Goal: Task Accomplishment & Management: Complete application form

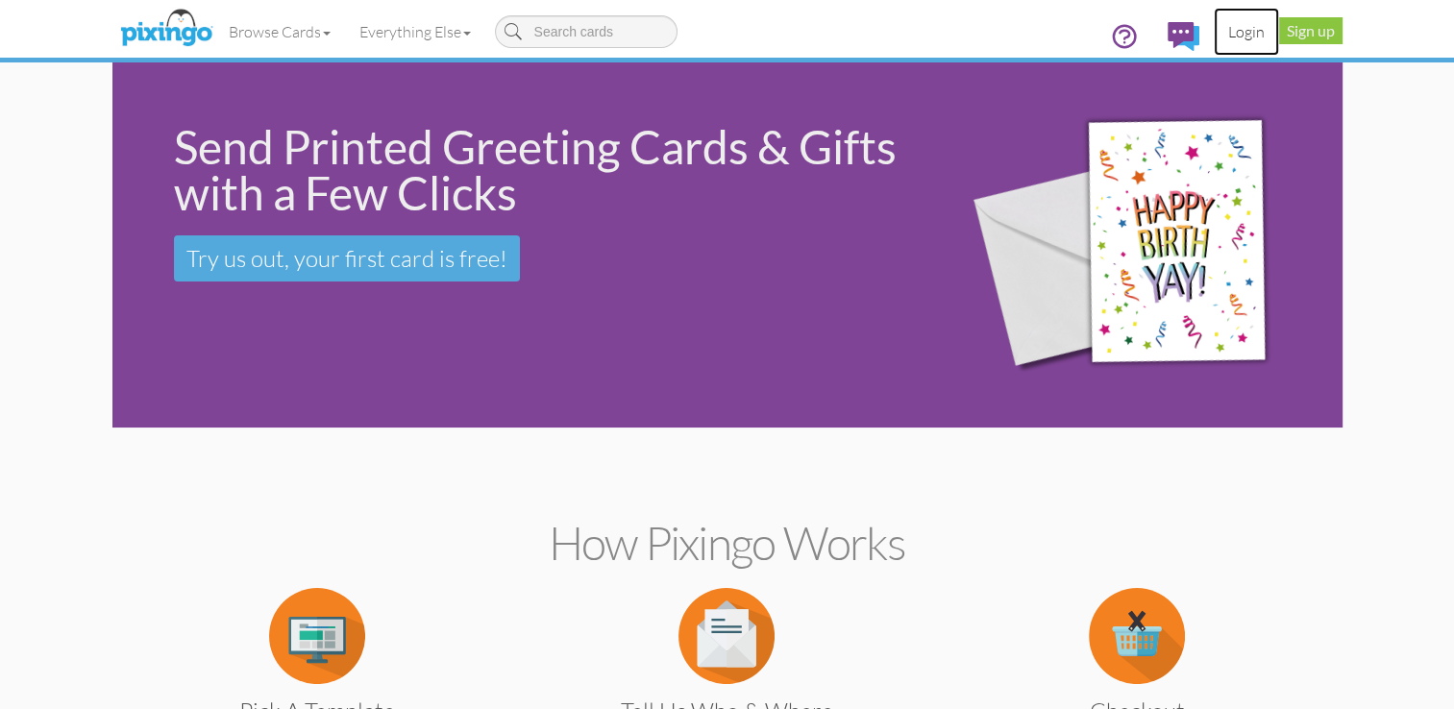
click at [1241, 27] on link "Login" at bounding box center [1246, 32] width 65 height 48
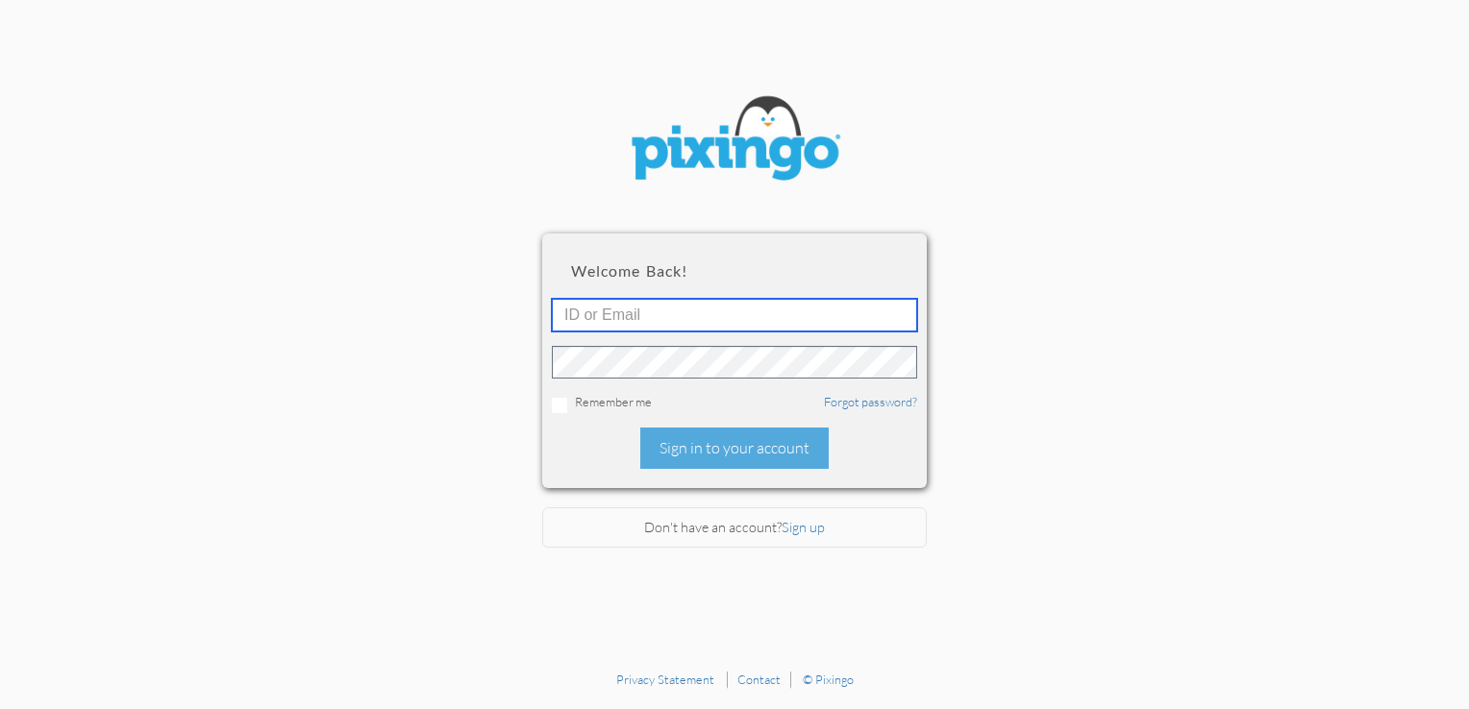
type input "5725"
click at [554, 402] on input "checkbox" at bounding box center [559, 405] width 15 height 15
checkbox input "true"
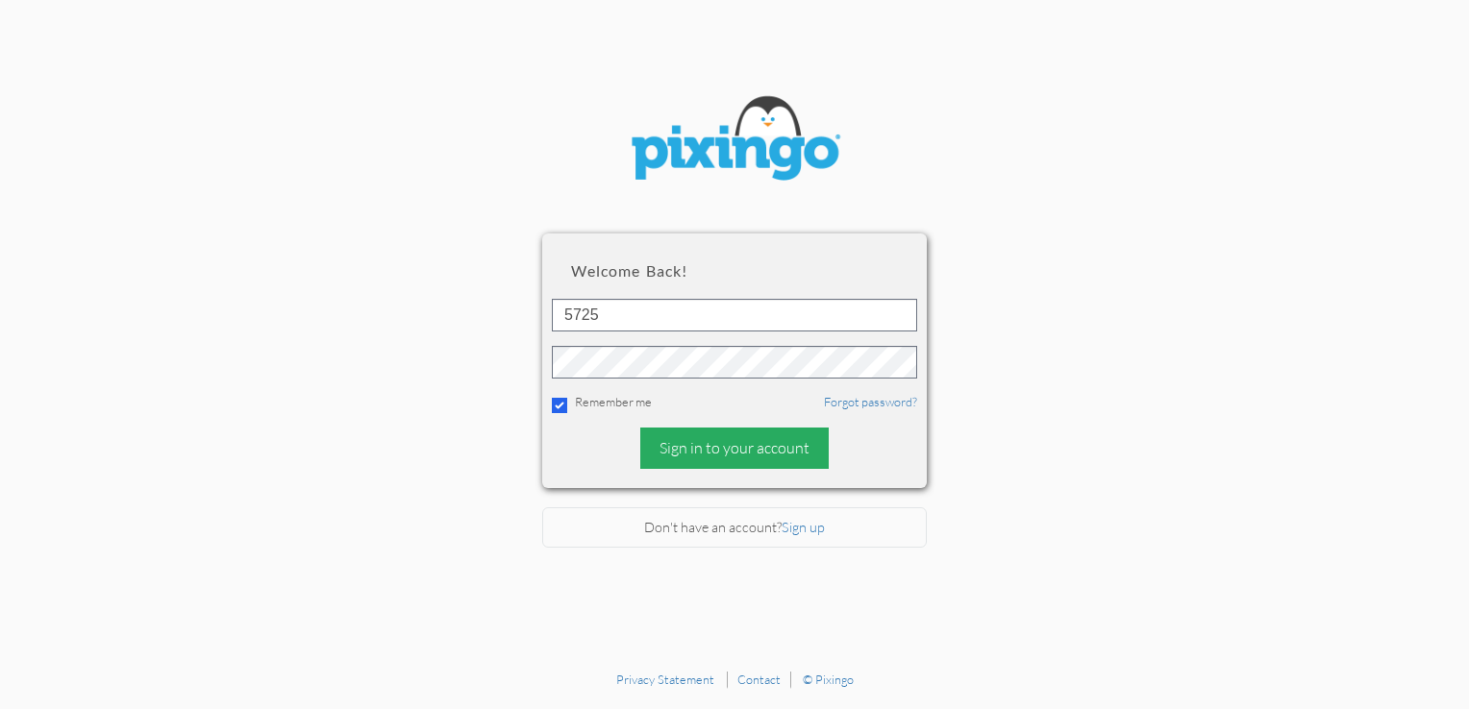
click at [725, 434] on div "Sign in to your account" at bounding box center [734, 448] width 188 height 41
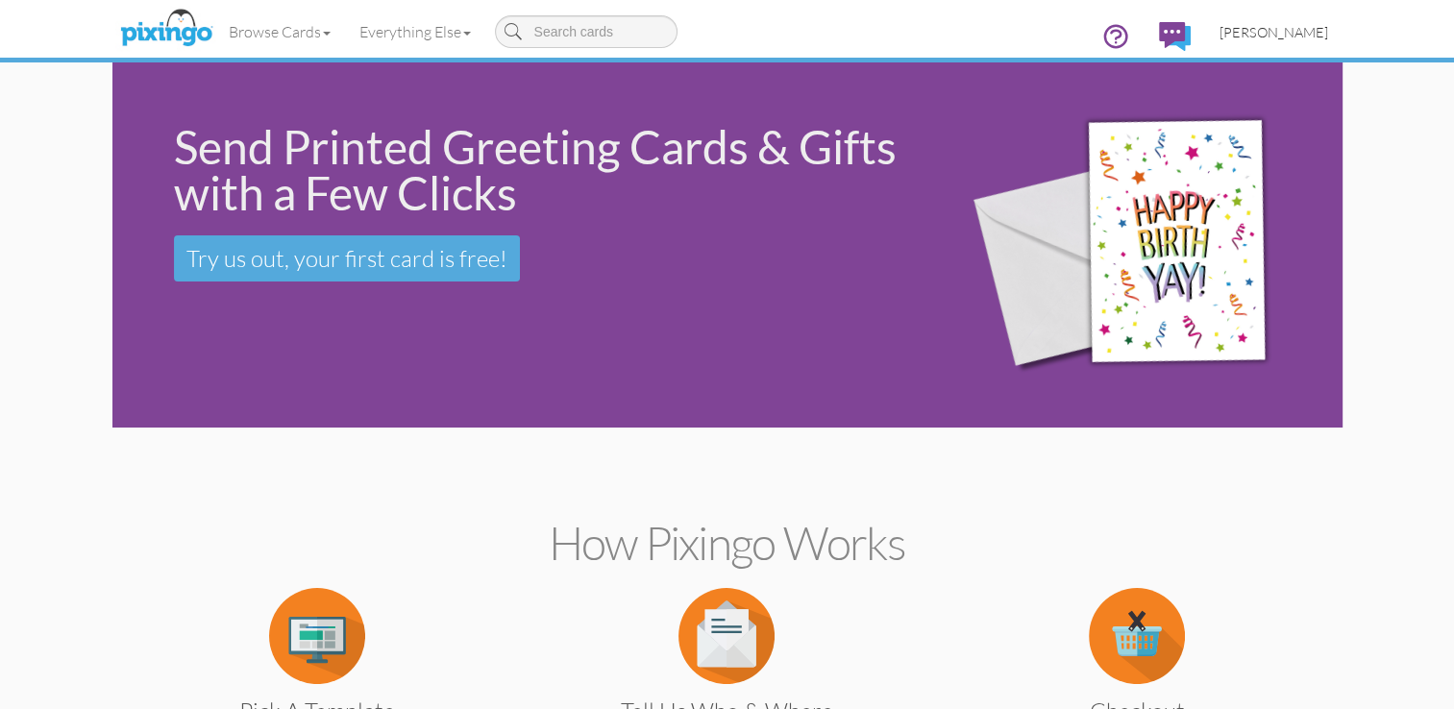
click at [1294, 44] on link "Greg Collins" at bounding box center [1273, 32] width 137 height 49
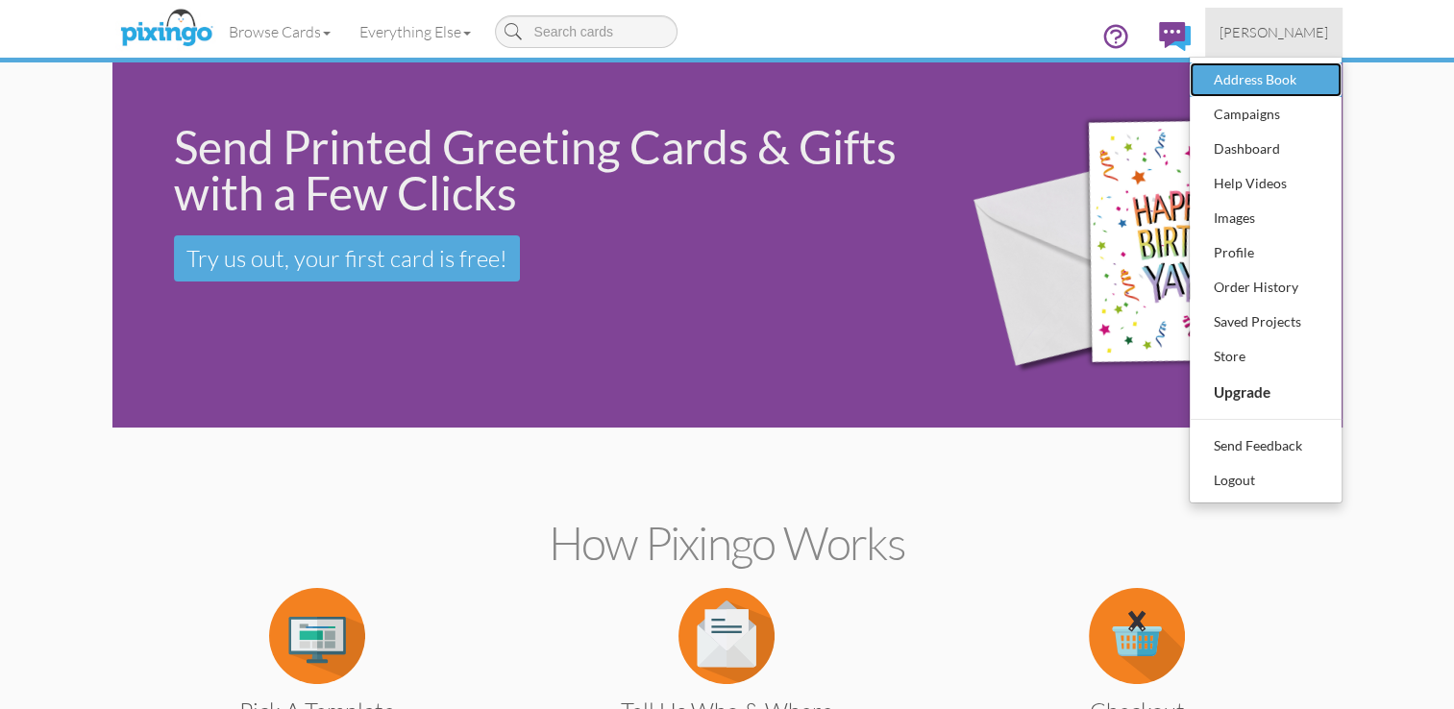
click at [1280, 69] on div "Address Book" at bounding box center [1265, 79] width 113 height 29
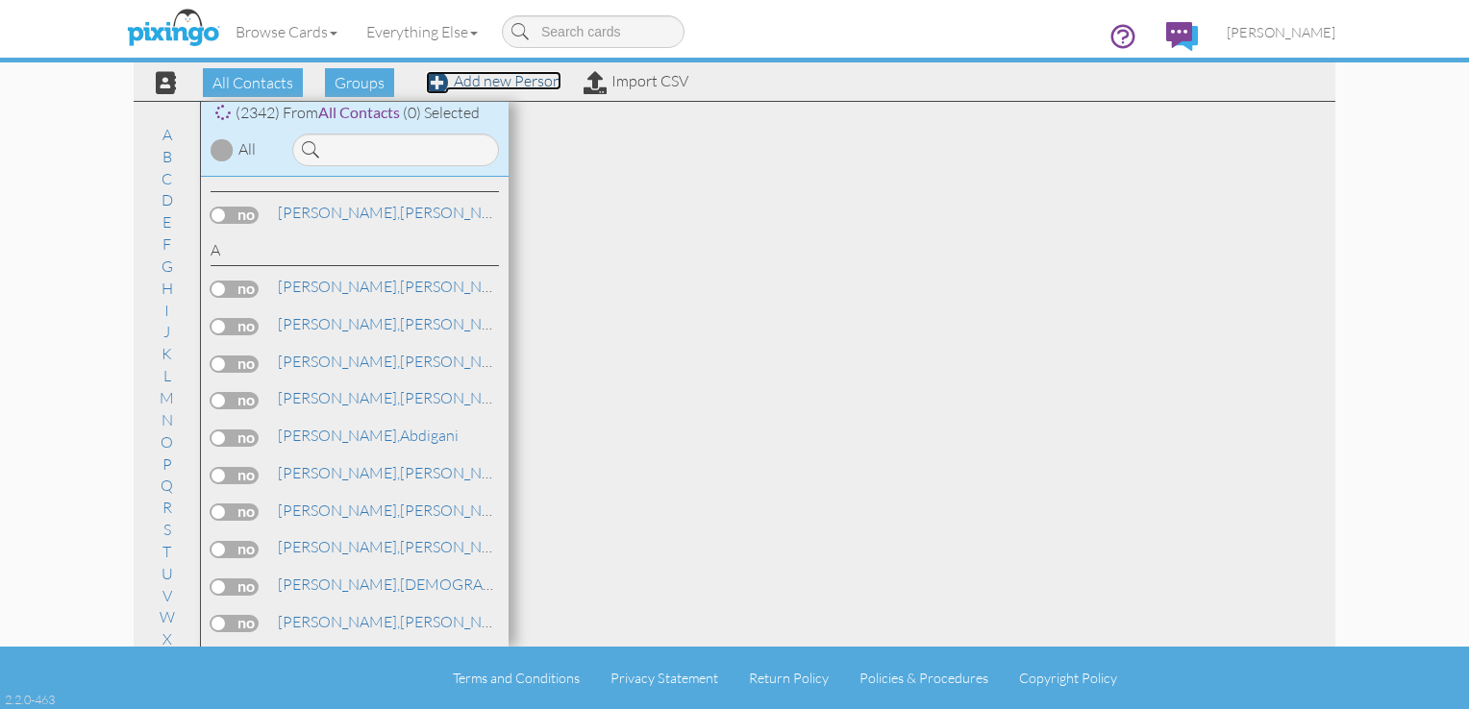
click at [518, 80] on link "Add new Person" at bounding box center [494, 80] width 136 height 19
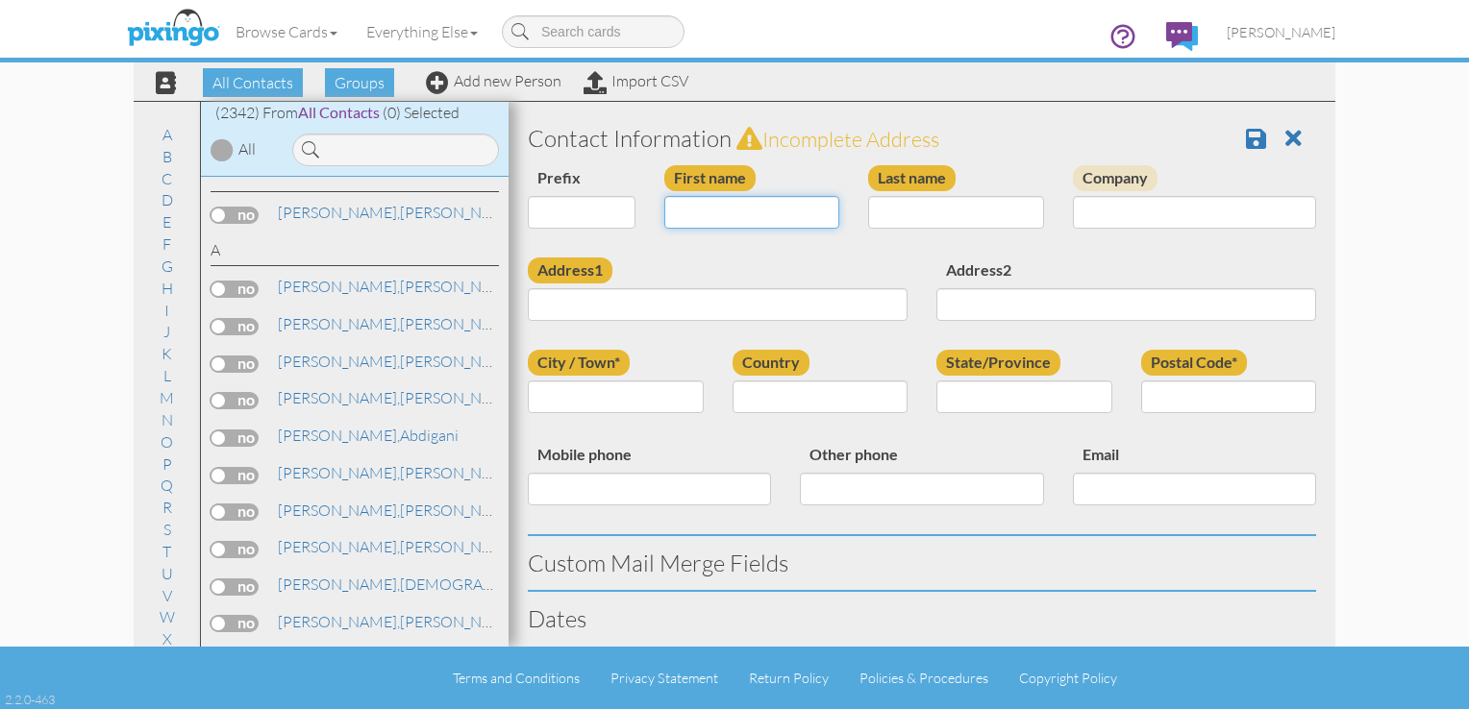
click at [735, 211] on input "First name" at bounding box center [752, 212] width 176 height 33
type input "Duane"
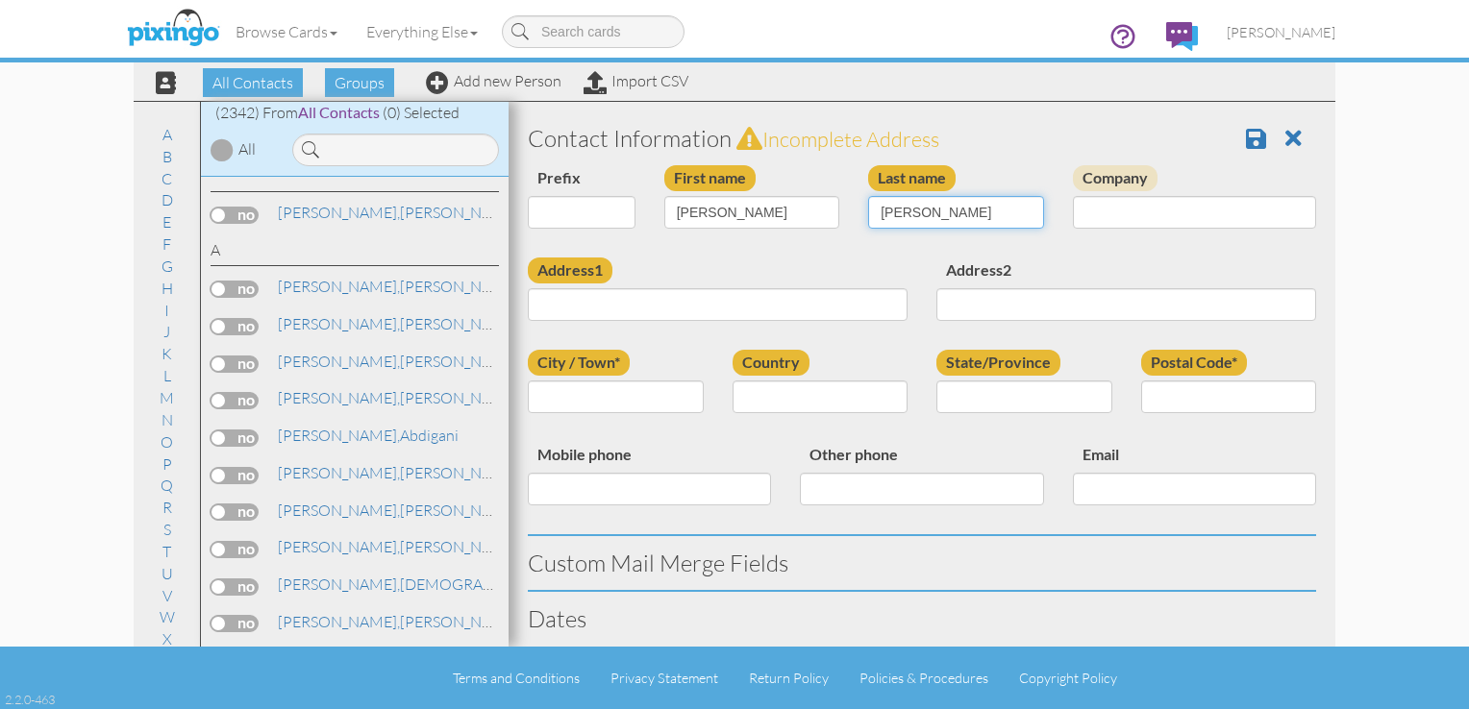
type input "Whitney"
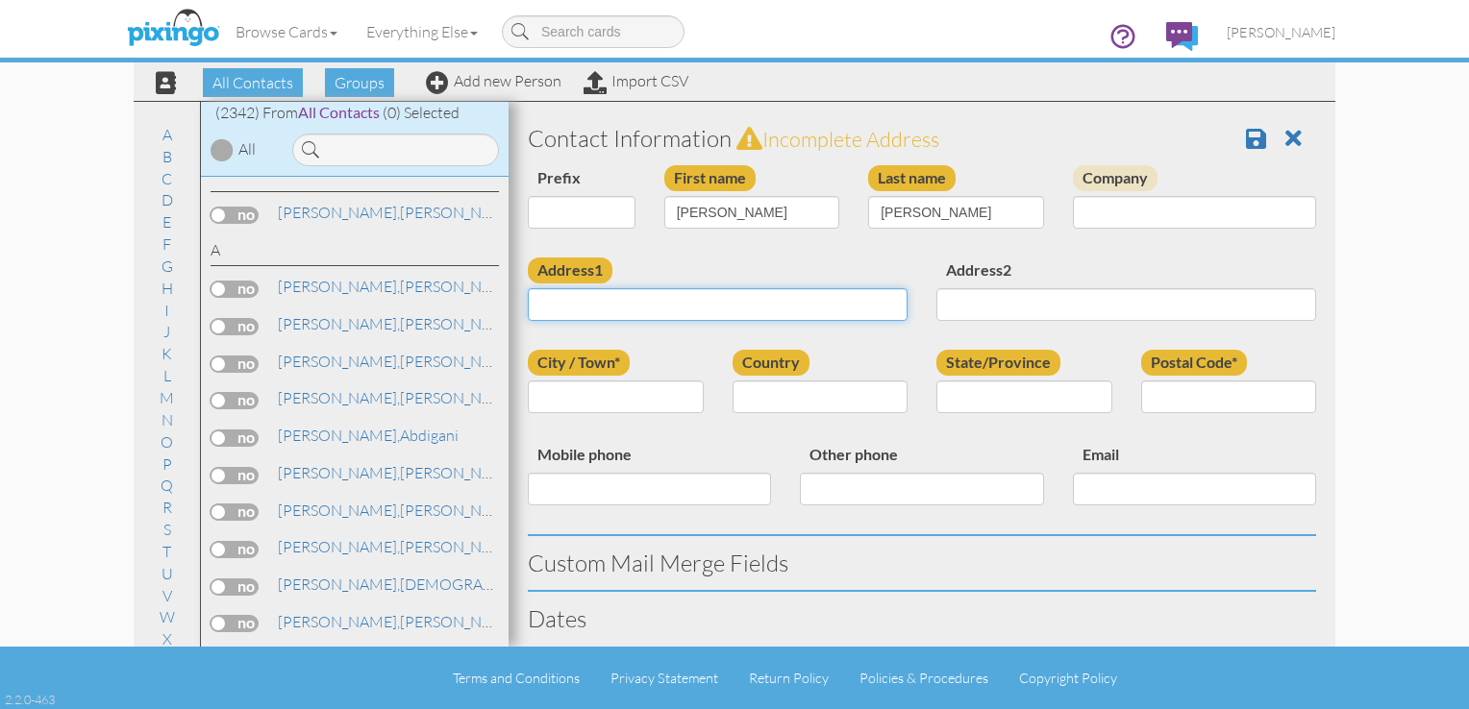
click at [600, 303] on input "Address1" at bounding box center [718, 304] width 380 height 33
type input "20095 Ct Rd 77"
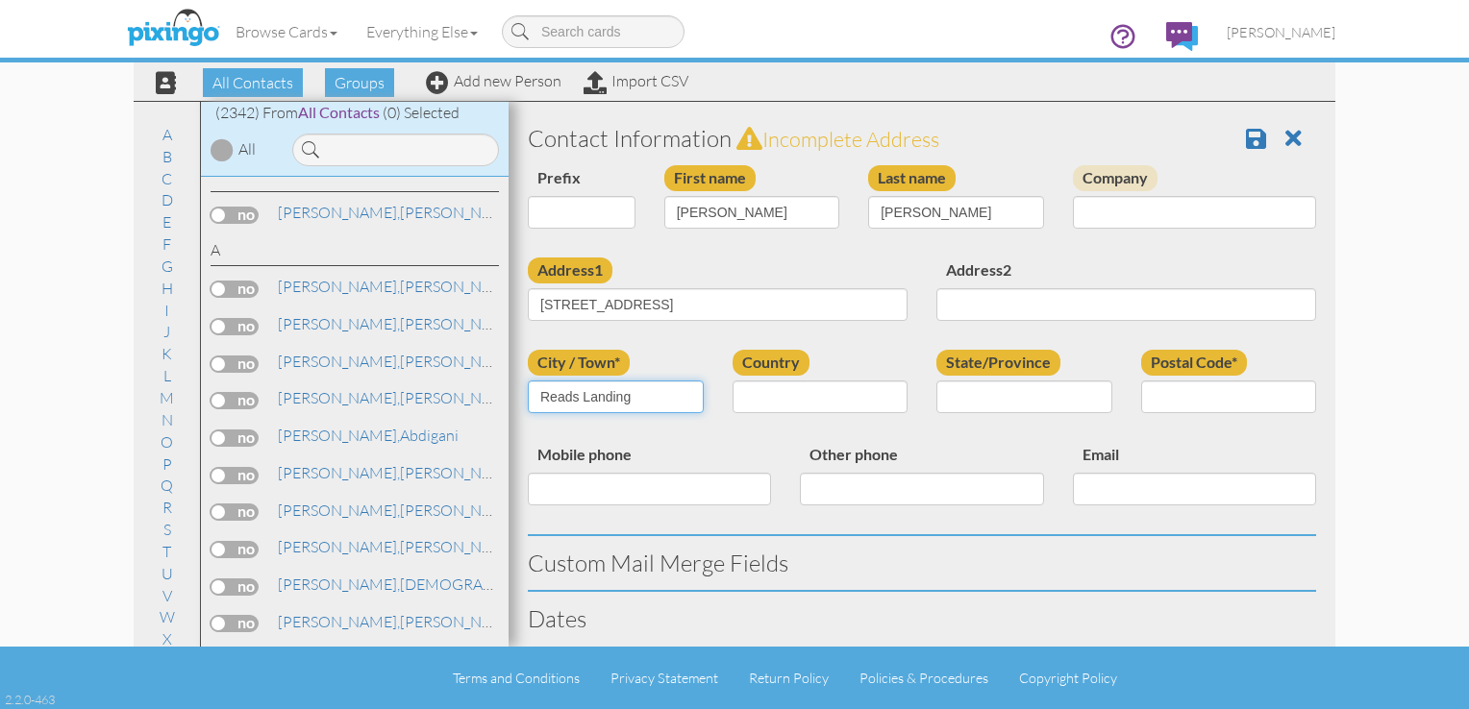
type input "Reads Landing"
select select "object:7869"
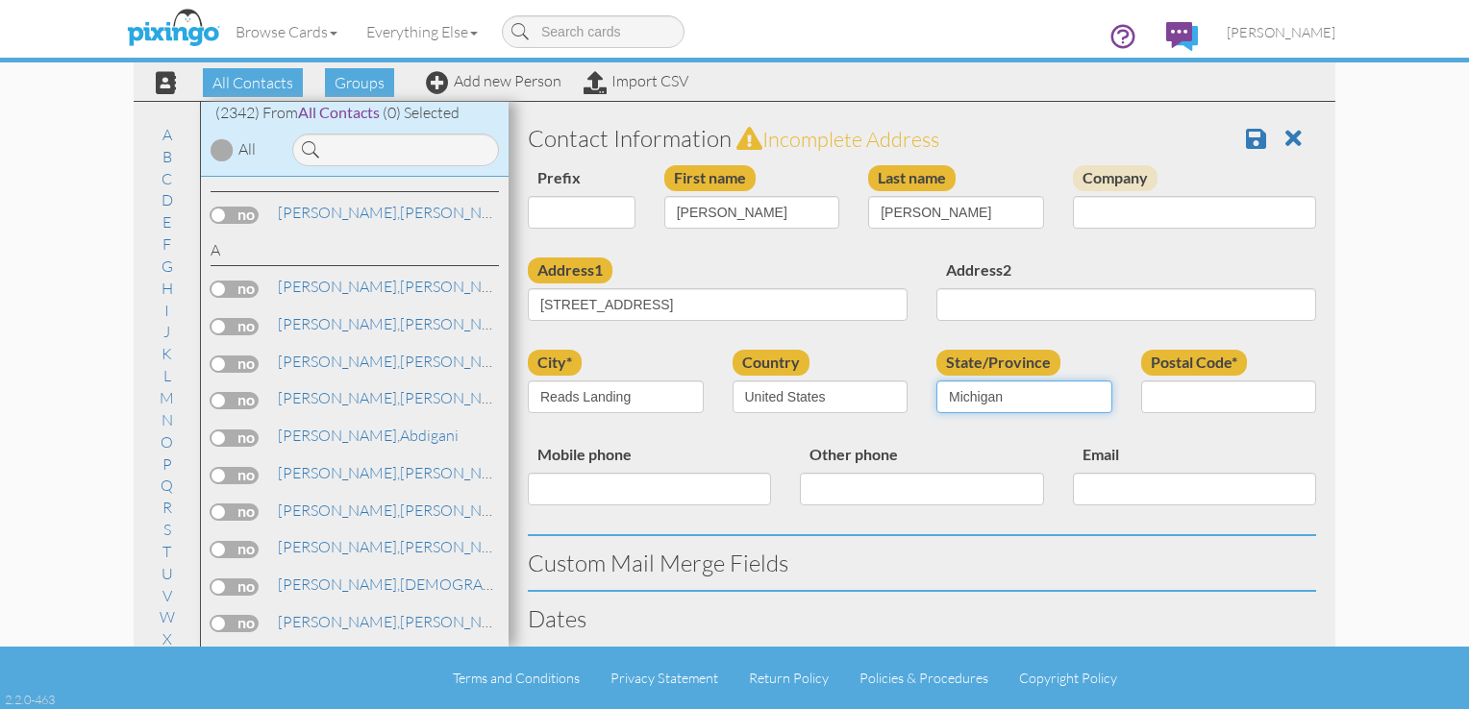
select select "object:8144"
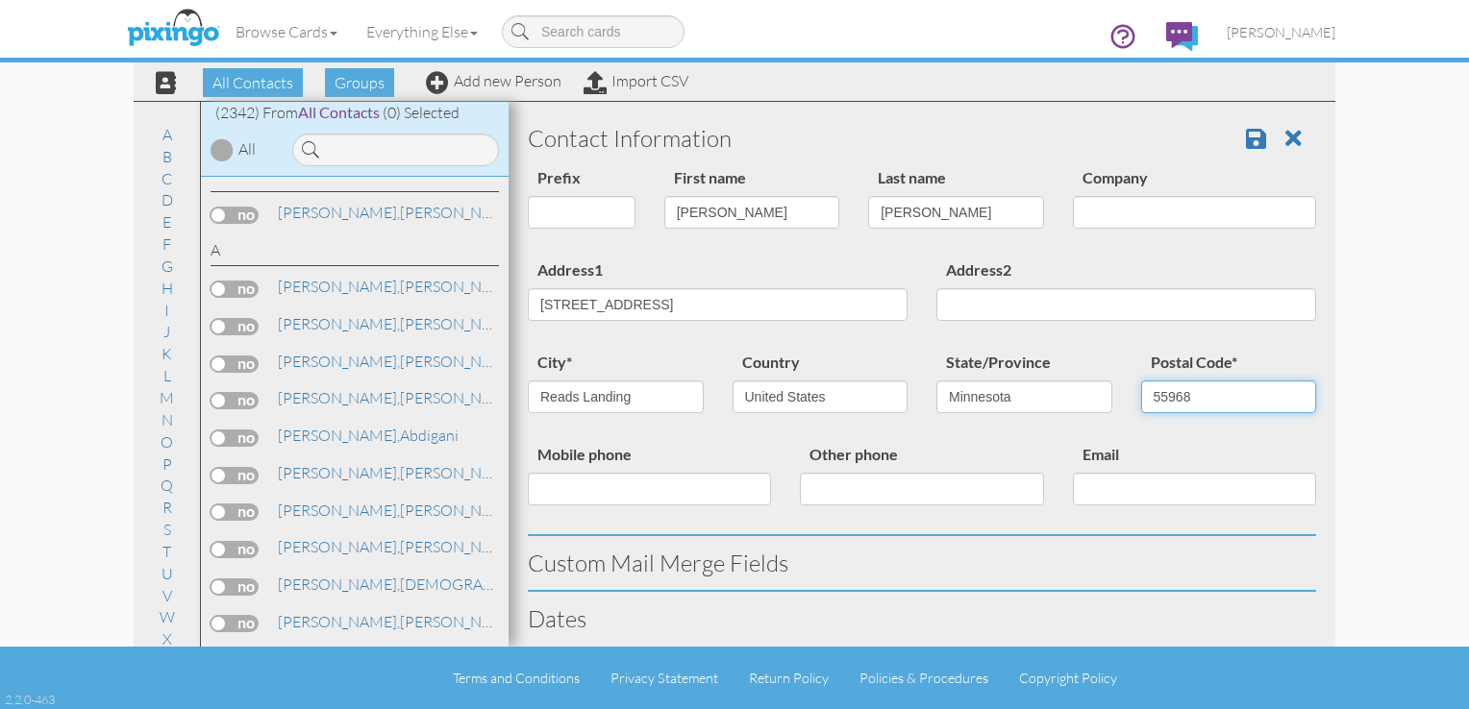
type input "55968"
click at [564, 500] on input "Mobile phone" at bounding box center [649, 489] width 243 height 33
type input "3"
type input "6515653553"
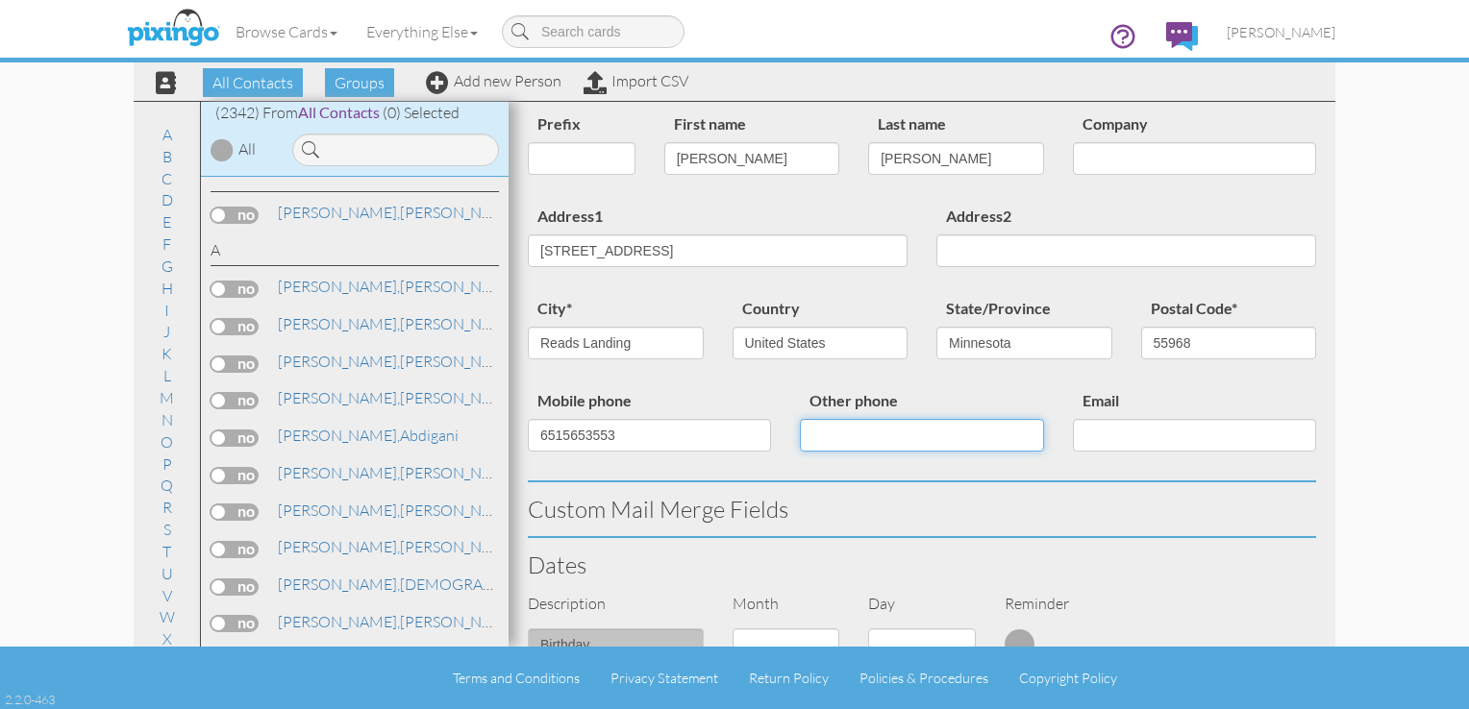
scroll to position [54, 0]
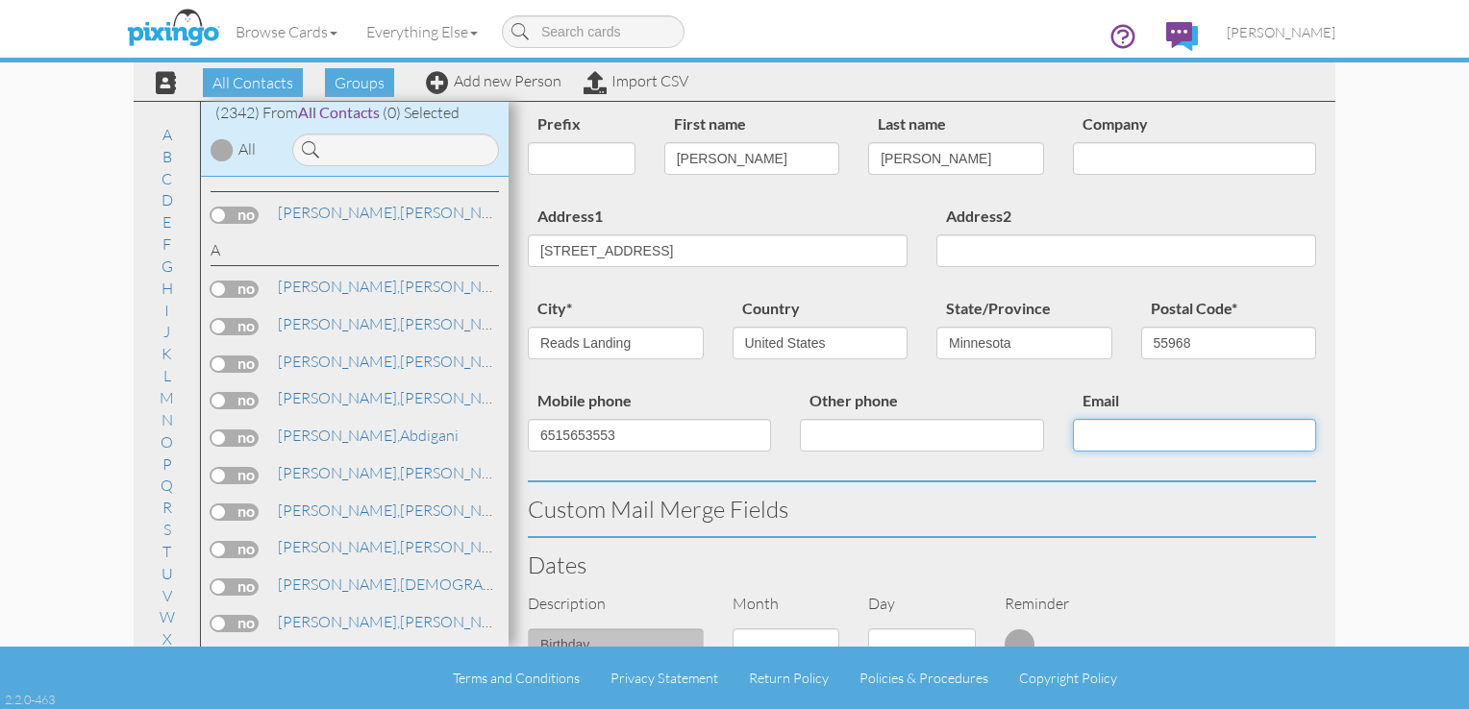
click at [1073, 432] on input "Email" at bounding box center [1194, 435] width 243 height 33
type input "mnbelair@wabasha.net"
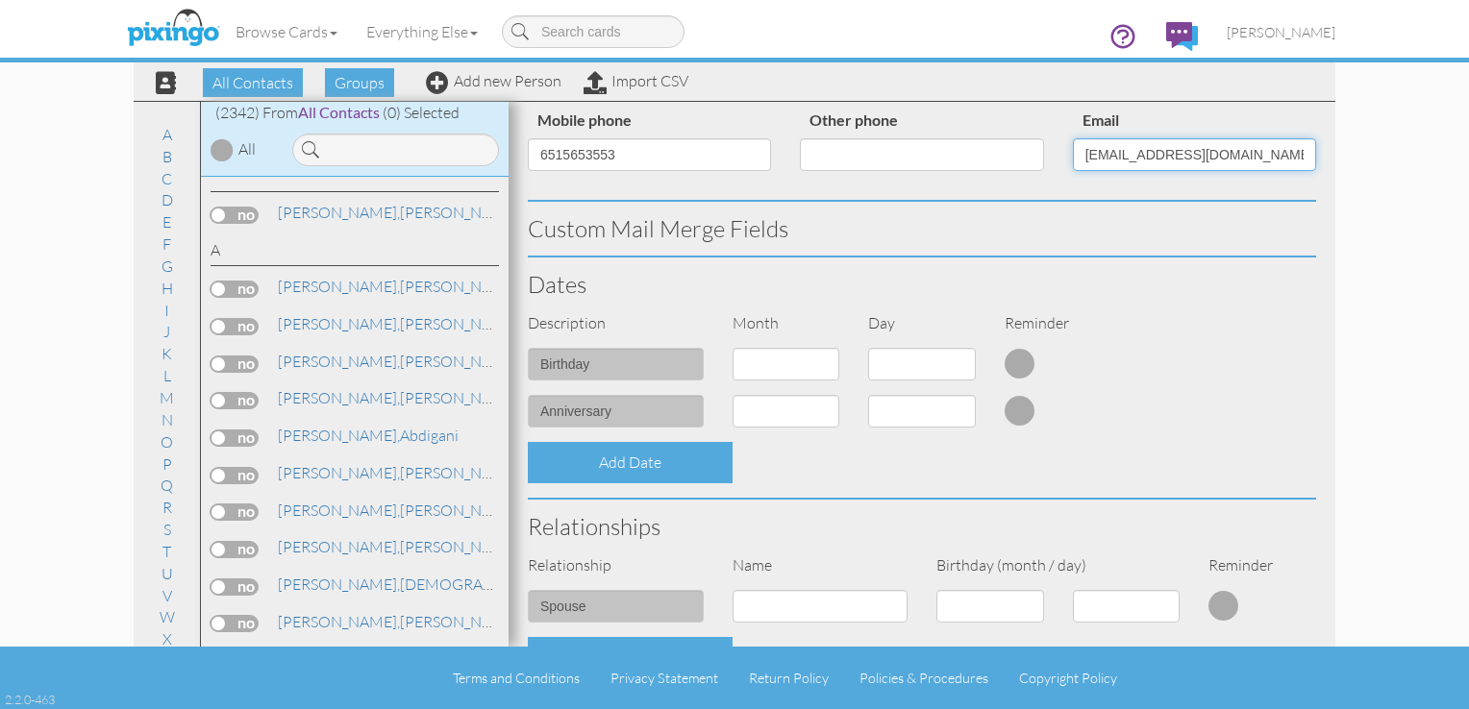
scroll to position [340, 0]
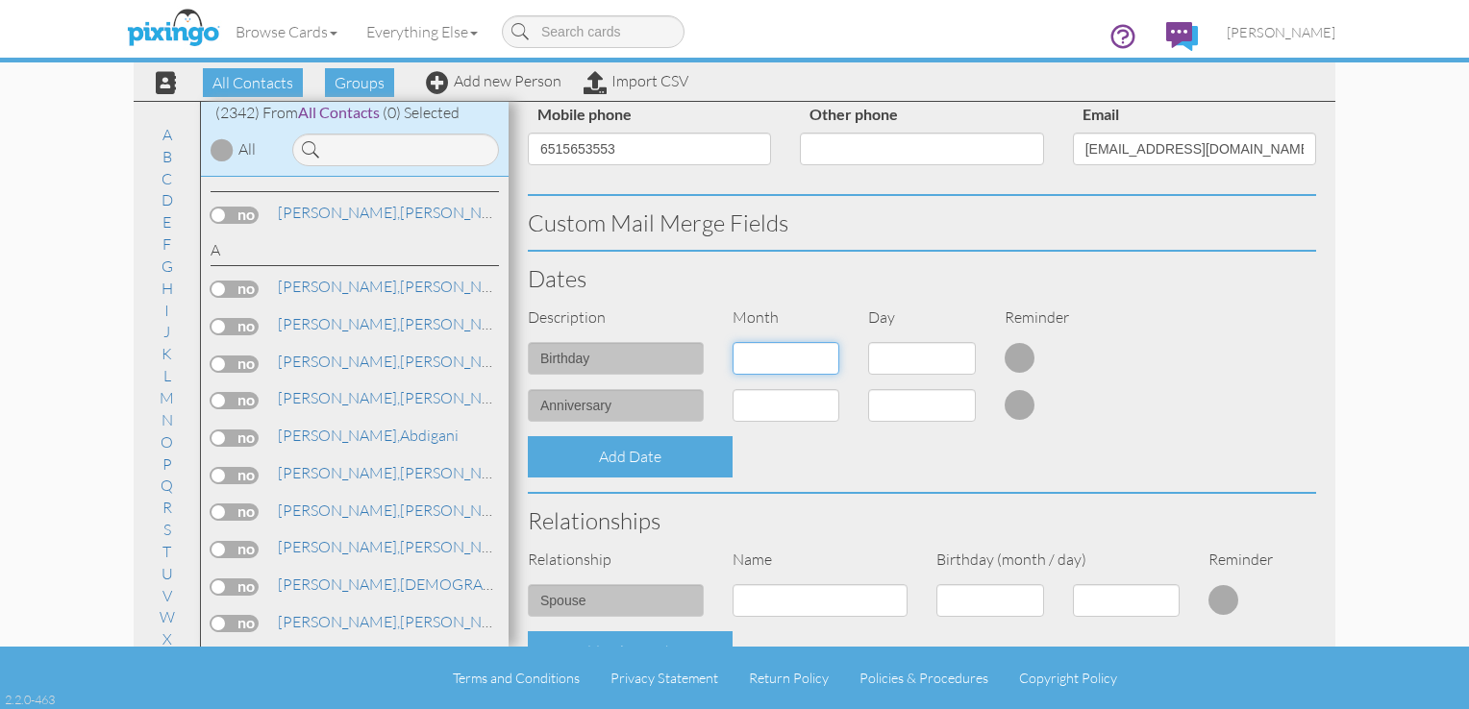
click at [824, 359] on select "1 - Jan 2 - Feb 3 - Mar 4 - Apr 5 - May 6 - Jun 7 - Jul 8 - Aug 9 - Sep 10 - Oc…" at bounding box center [786, 358] width 108 height 33
select select "object:7861"
click at [732, 342] on select "1 - Jan 2 - Feb 3 - Mar 4 - Apr 5 - May 6 - Jun 7 - Jul 8 - Aug 9 - Sep 10 - Oc…" at bounding box center [786, 358] width 108 height 33
click at [954, 360] on select "1 2 3 4 5 6 7 8 9 10 11 12 13 14 15 16 17 18 19 20 21 22 23 24 25 26 27 28 29 3…" at bounding box center [922, 358] width 108 height 33
select select "number:10"
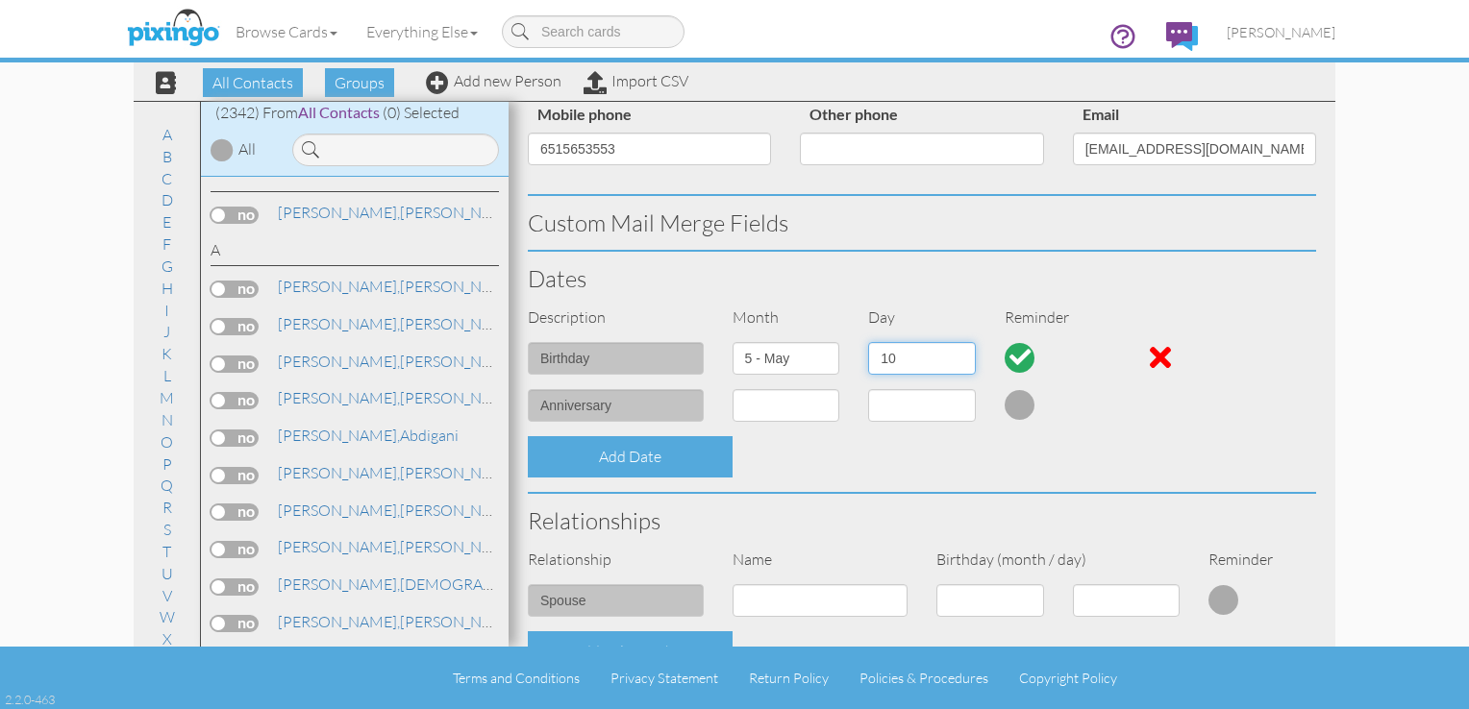
click at [868, 342] on select "1 2 3 4 5 6 7 8 9 10 11 12 13 14 15 16 17 18 19 20 21 22 23 24 25 26 27 28 29 3…" at bounding box center [922, 358] width 108 height 33
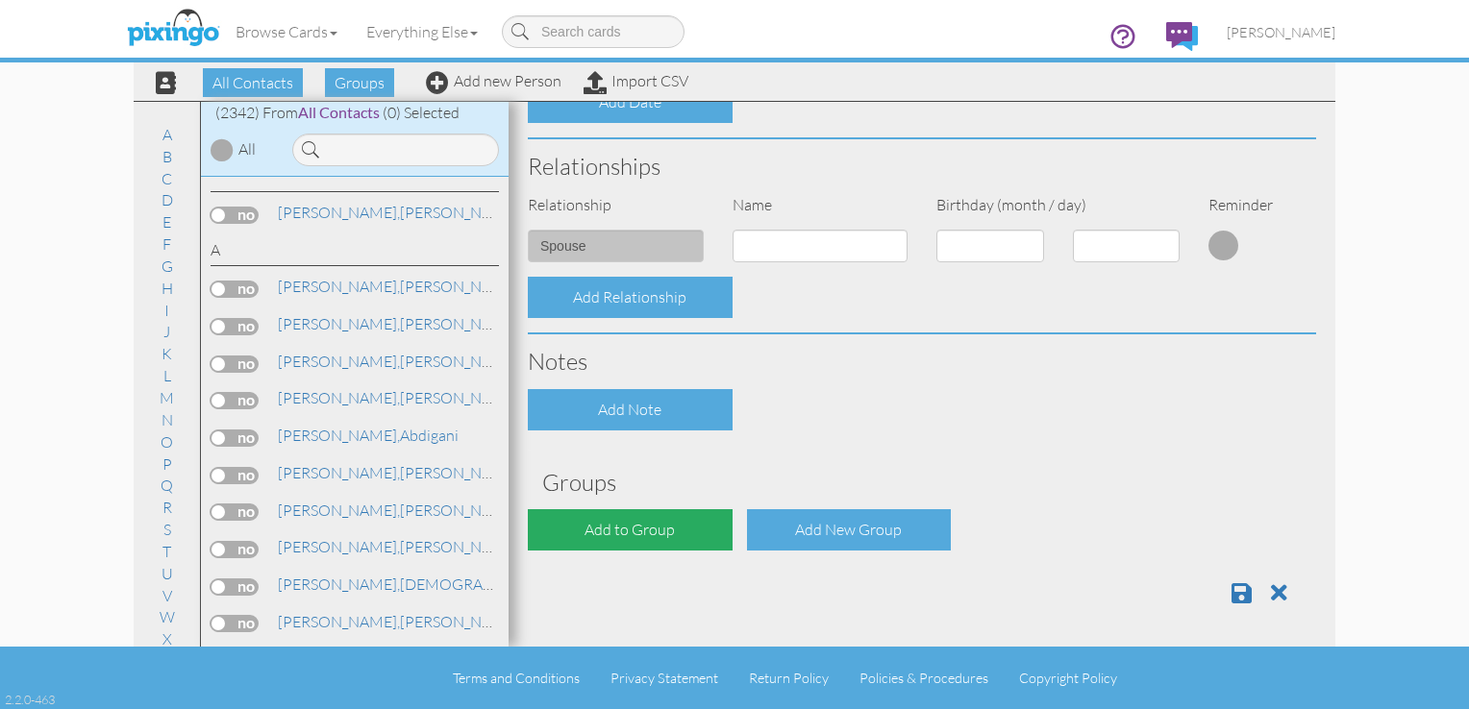
click at [666, 523] on div "Add to Group" at bounding box center [630, 529] width 205 height 41
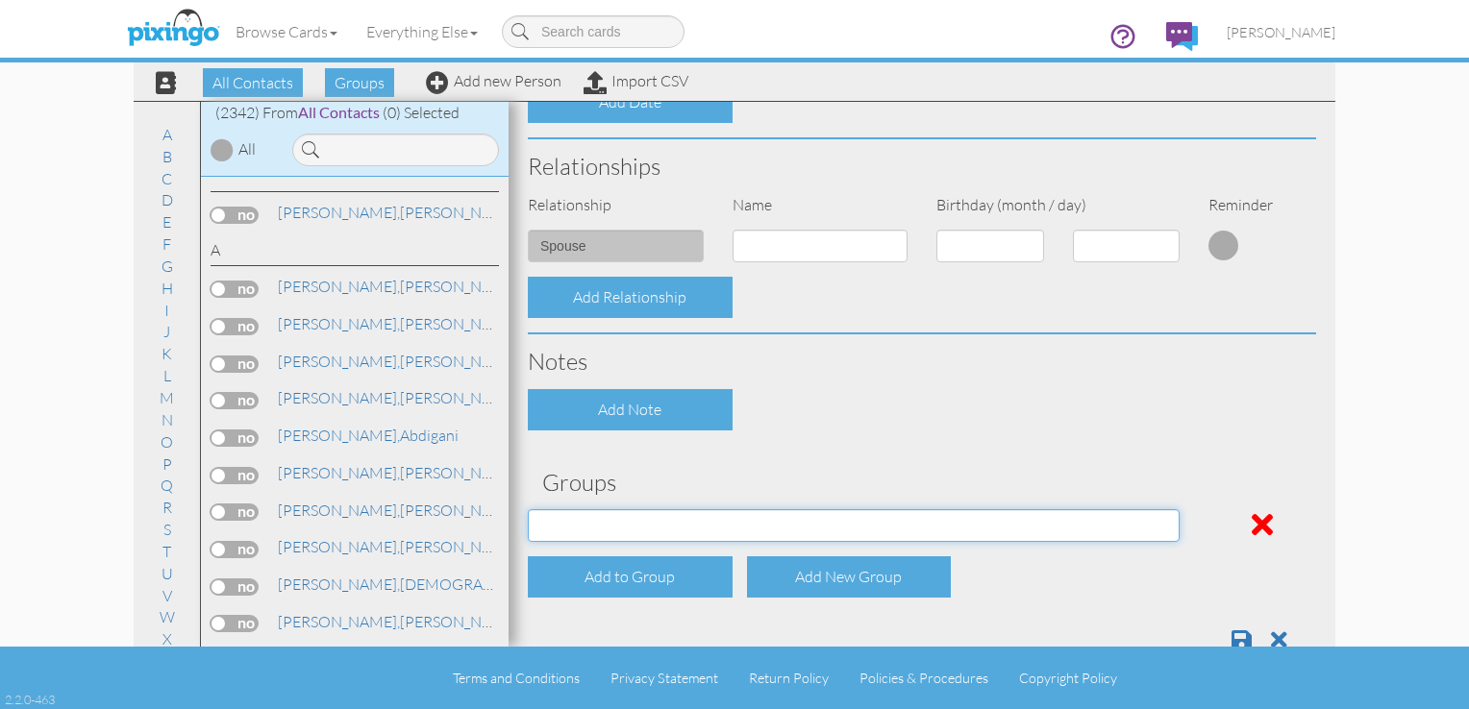
click at [670, 521] on select "All Clients Jan 13, 03:17:00 PM NACFABOY Jan 13, 03:24:53 PM" at bounding box center [854, 525] width 652 height 33
select select "object:8179"
click at [528, 509] on select "All Clients Jan 13, 03:17:00 PM NACFABOY Jan 13, 03:24:53 PM" at bounding box center [854, 525] width 652 height 33
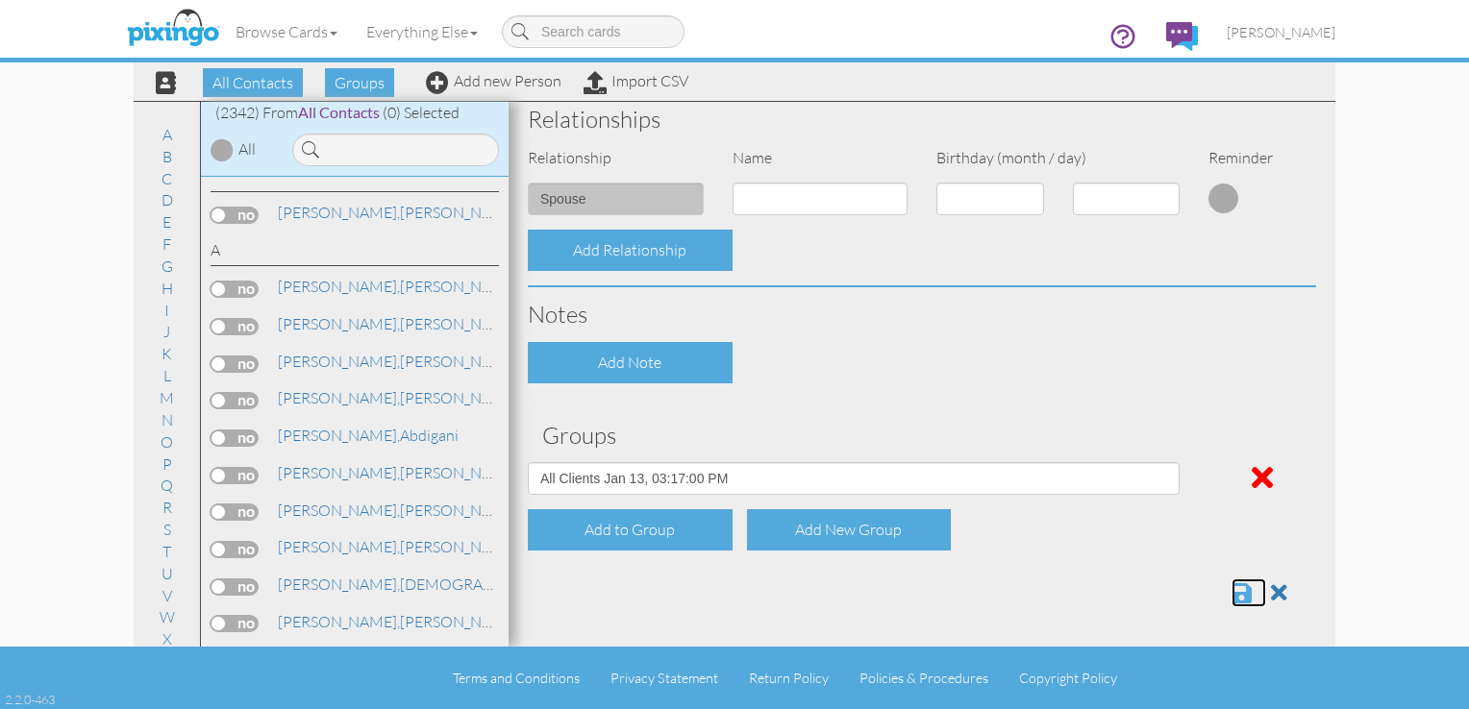
click at [1231, 588] on span at bounding box center [1241, 593] width 20 height 23
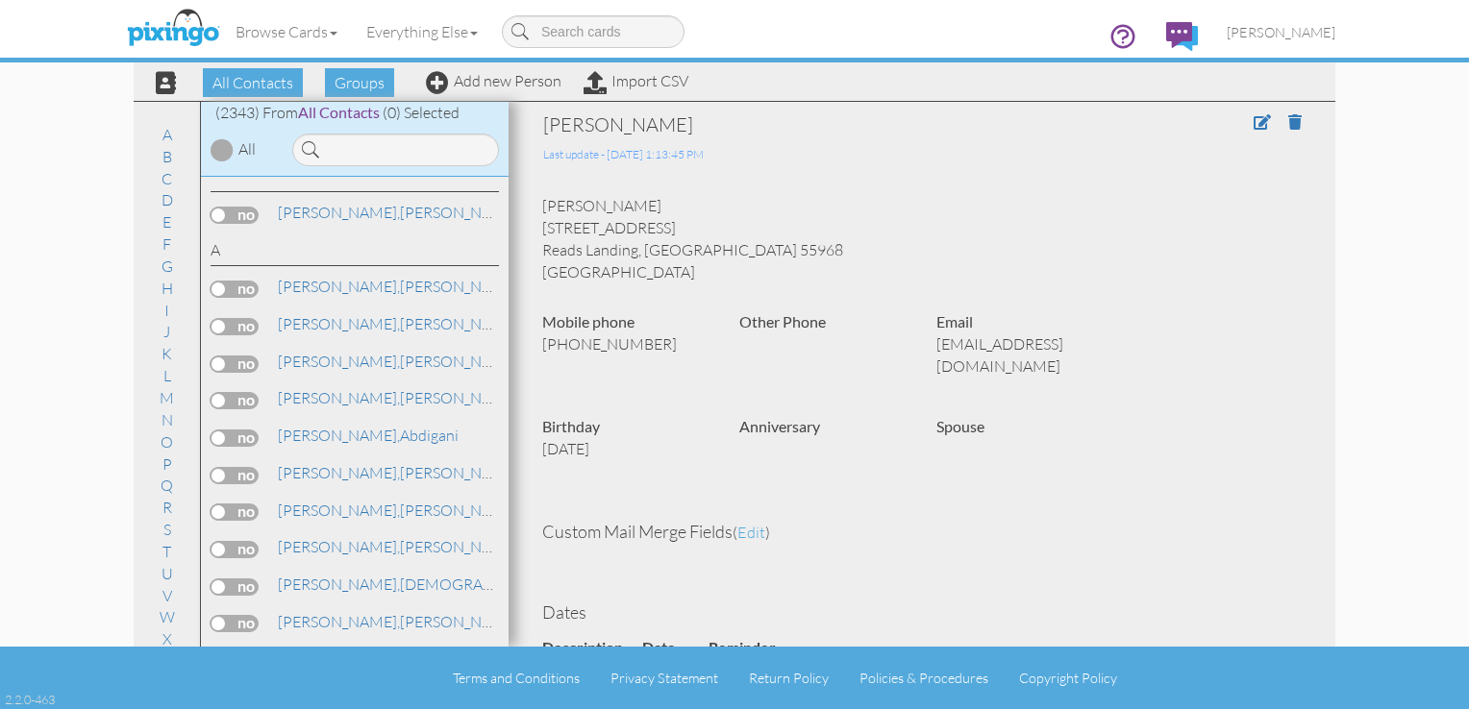
click at [523, 74] on div "Browse Cards Business Accounting Automotive Chiropractor Customer Dental Financ…" at bounding box center [735, 38] width 1202 height 76
click at [523, 81] on link "Add new Person" at bounding box center [494, 80] width 136 height 19
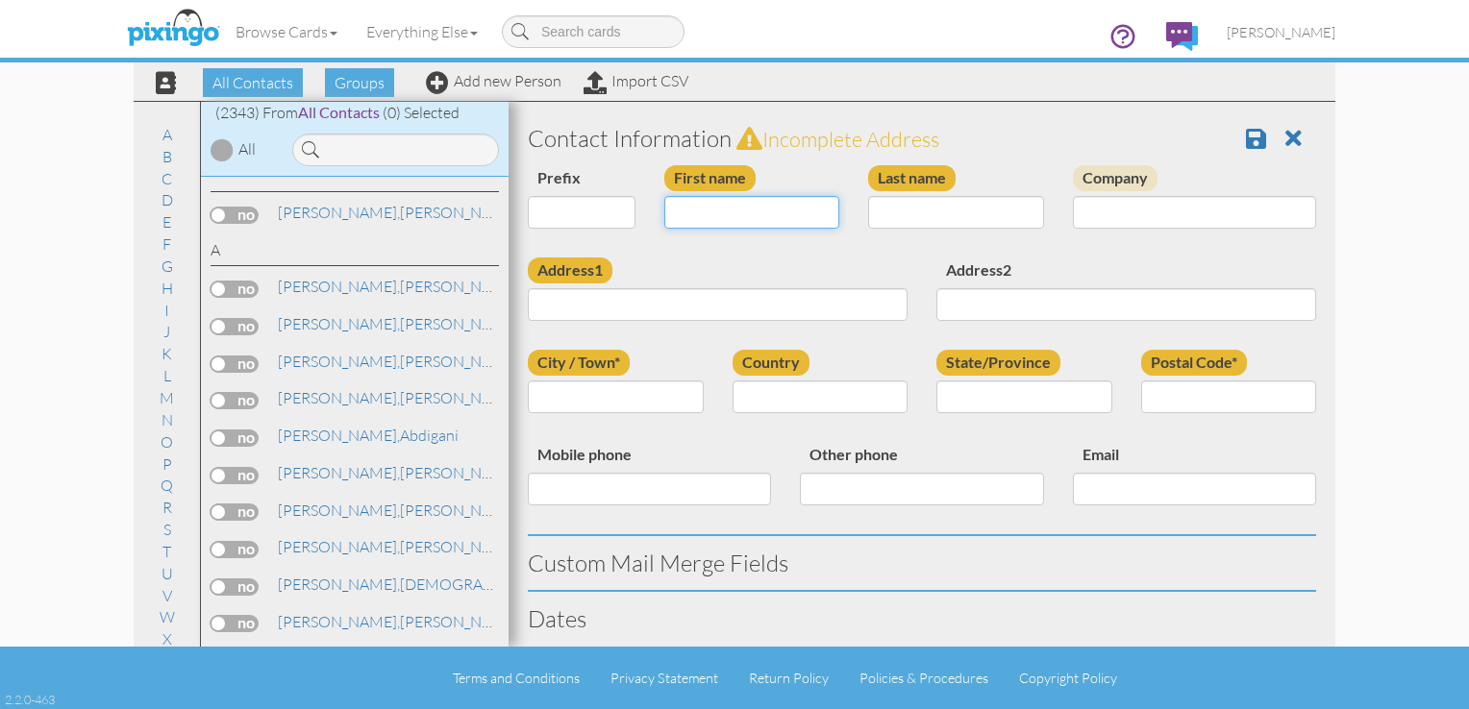
click at [696, 203] on input "First name" at bounding box center [752, 212] width 176 height 33
type input "Barbara"
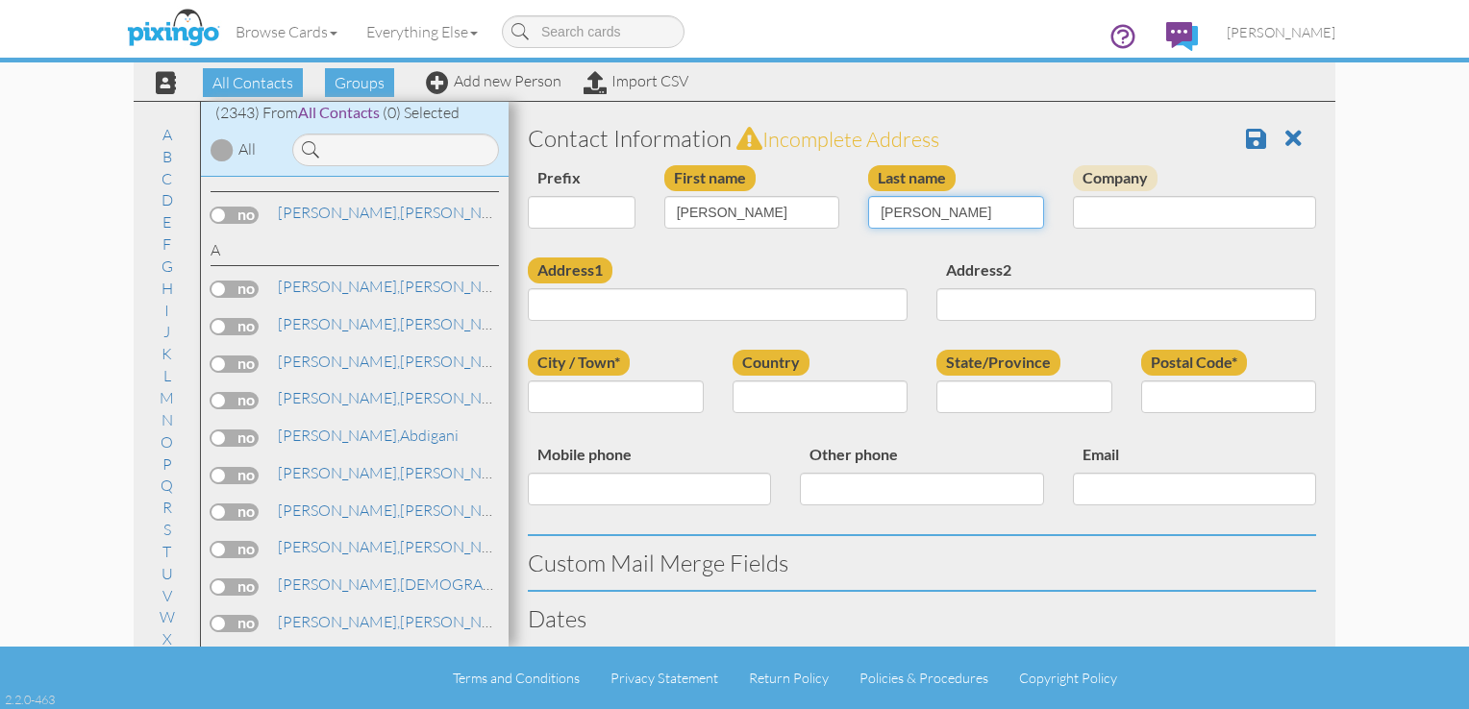
type input "Whitney"
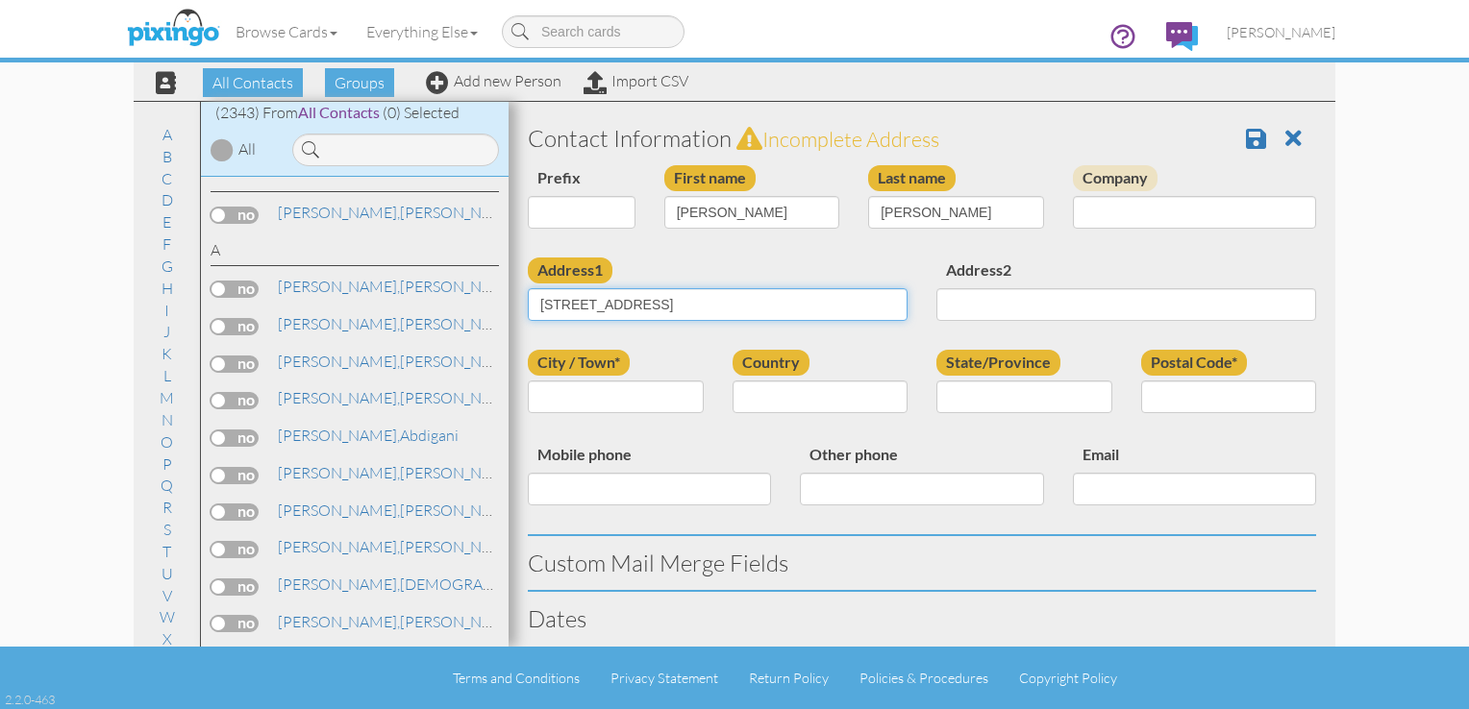
type input "20095 Ct Rd 77"
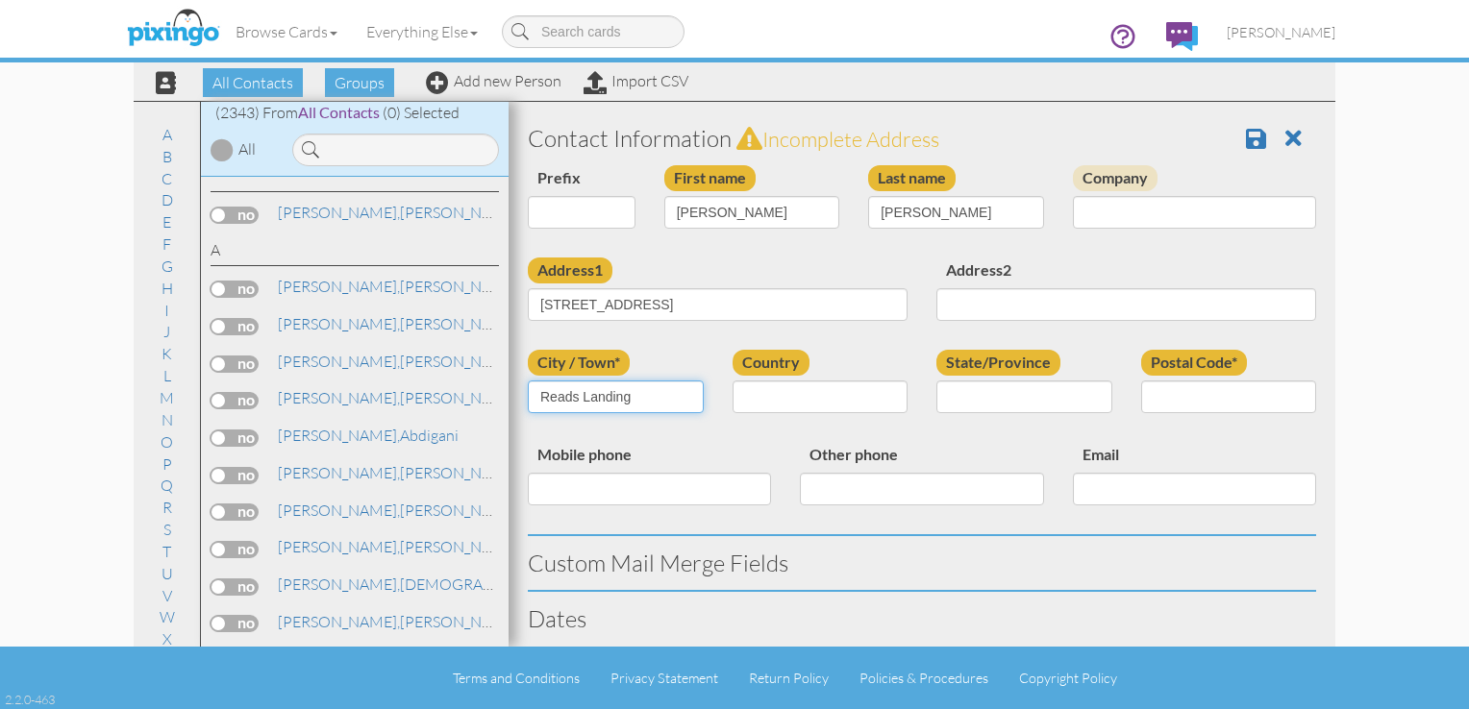
type input "Reads Landing"
select select "object:7336"
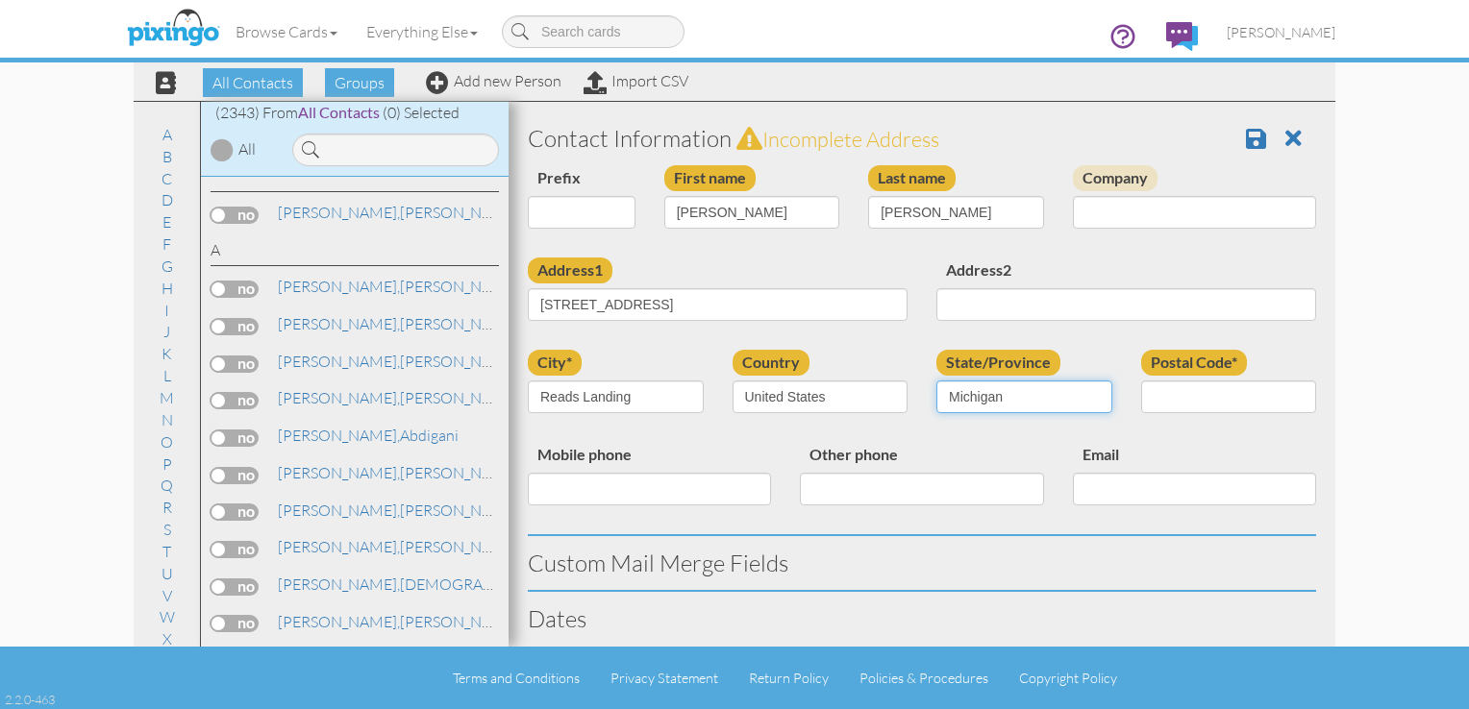
select select "object:7611"
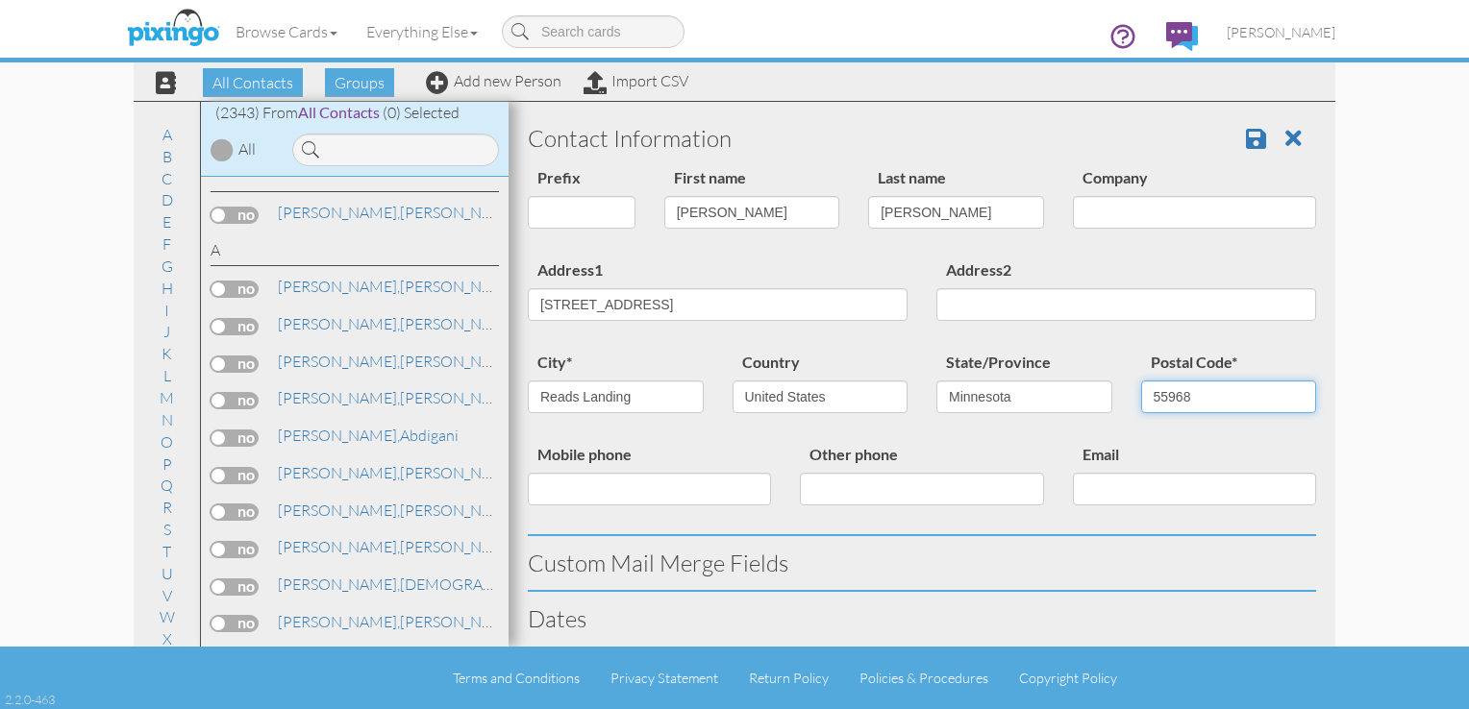
type input "55968"
click at [548, 490] on input "Mobile phone" at bounding box center [649, 489] width 243 height 33
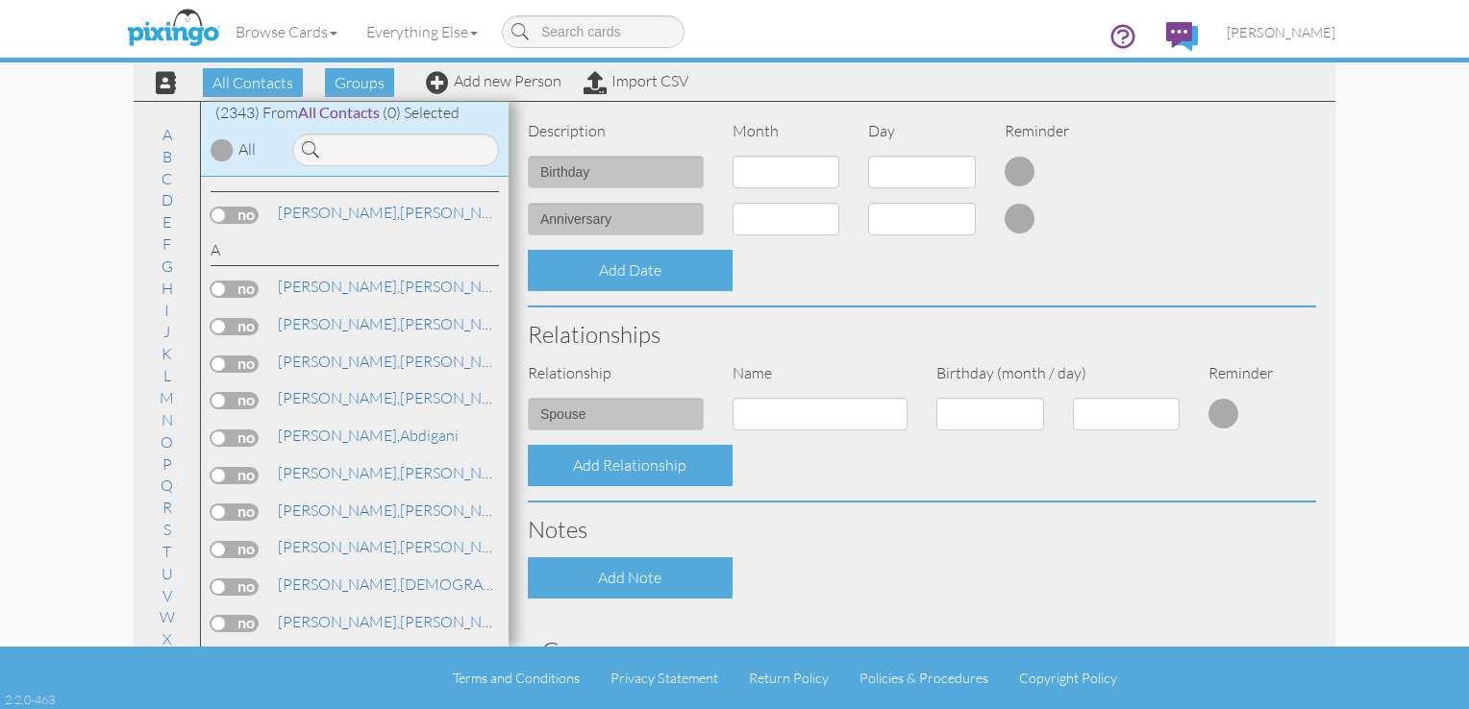
scroll to position [469, 0]
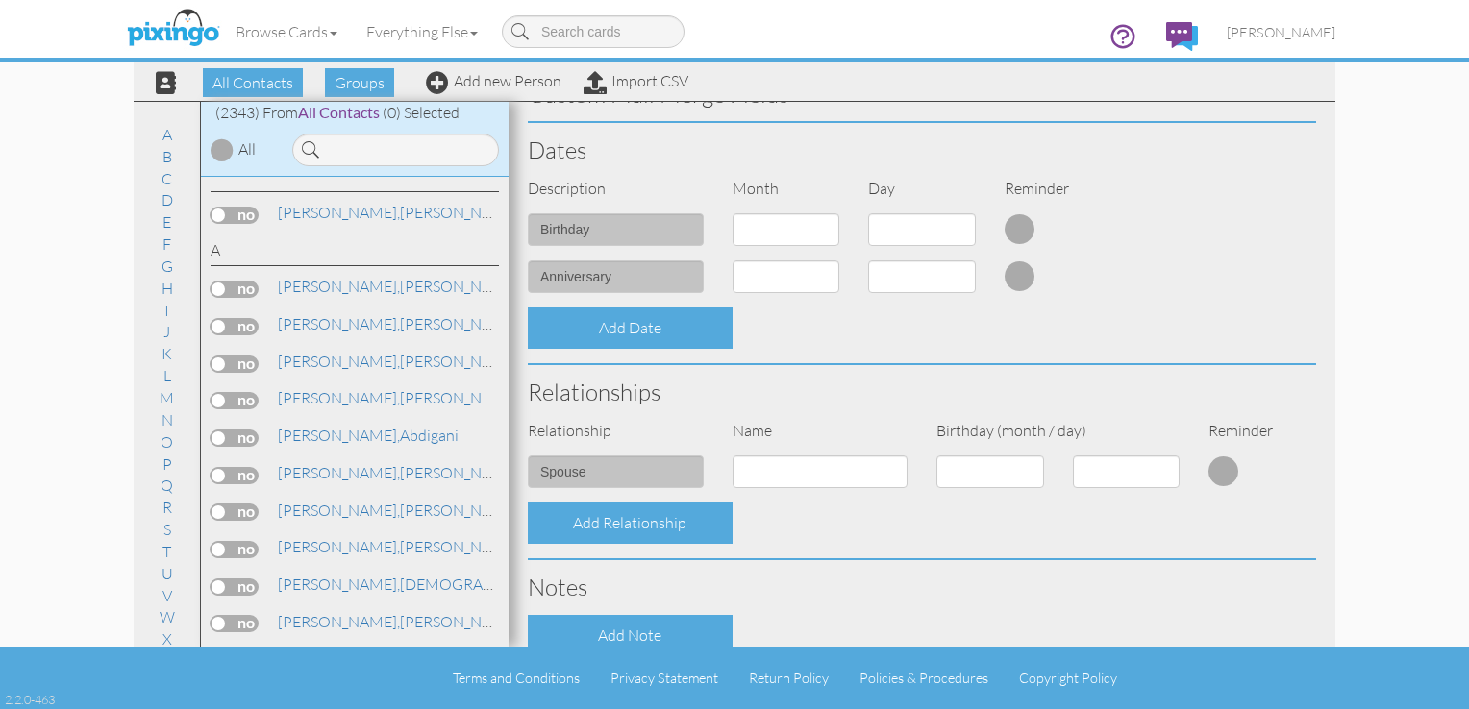
type input "651-565-3553"
click at [818, 225] on select "1 - Jan 2 - Feb 3 - Mar 4 - Apr 5 - May 6 - Jun 7 - Jul 8 - Aug 9 - Sep 10 - Oc…" at bounding box center [786, 229] width 108 height 33
select select "object:7333"
click at [732, 213] on select "1 - Jan 2 - Feb 3 - Mar 4 - Apr 5 - May 6 - Jun 7 - Jul 8 - Aug 9 - Sep 10 - Oc…" at bounding box center [786, 229] width 108 height 33
click at [954, 224] on select "1 2 3 4 5 6 7 8 9 10 11 12 13 14 15 16 17 18 19 20 21 22 23 24 25 26 27 28 29 3…" at bounding box center [922, 229] width 108 height 33
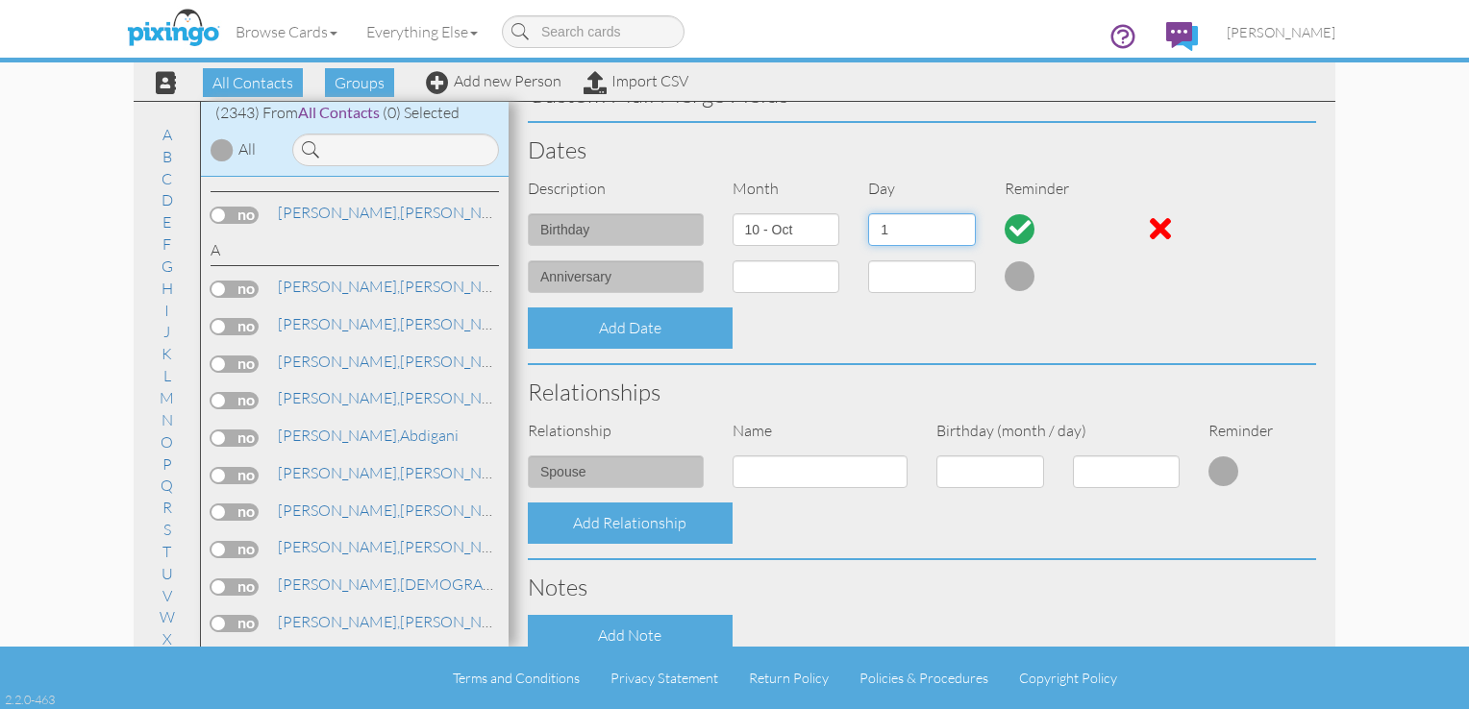
select select "number:31"
click at [868, 213] on select "1 2 3 4 5 6 7 8 9 10 11 12 13 14 15 16 17 18 19 20 21 22 23 24 25 26 27 28 29 3…" at bounding box center [922, 229] width 108 height 33
click at [677, 582] on h3 "Notes" at bounding box center [922, 587] width 788 height 25
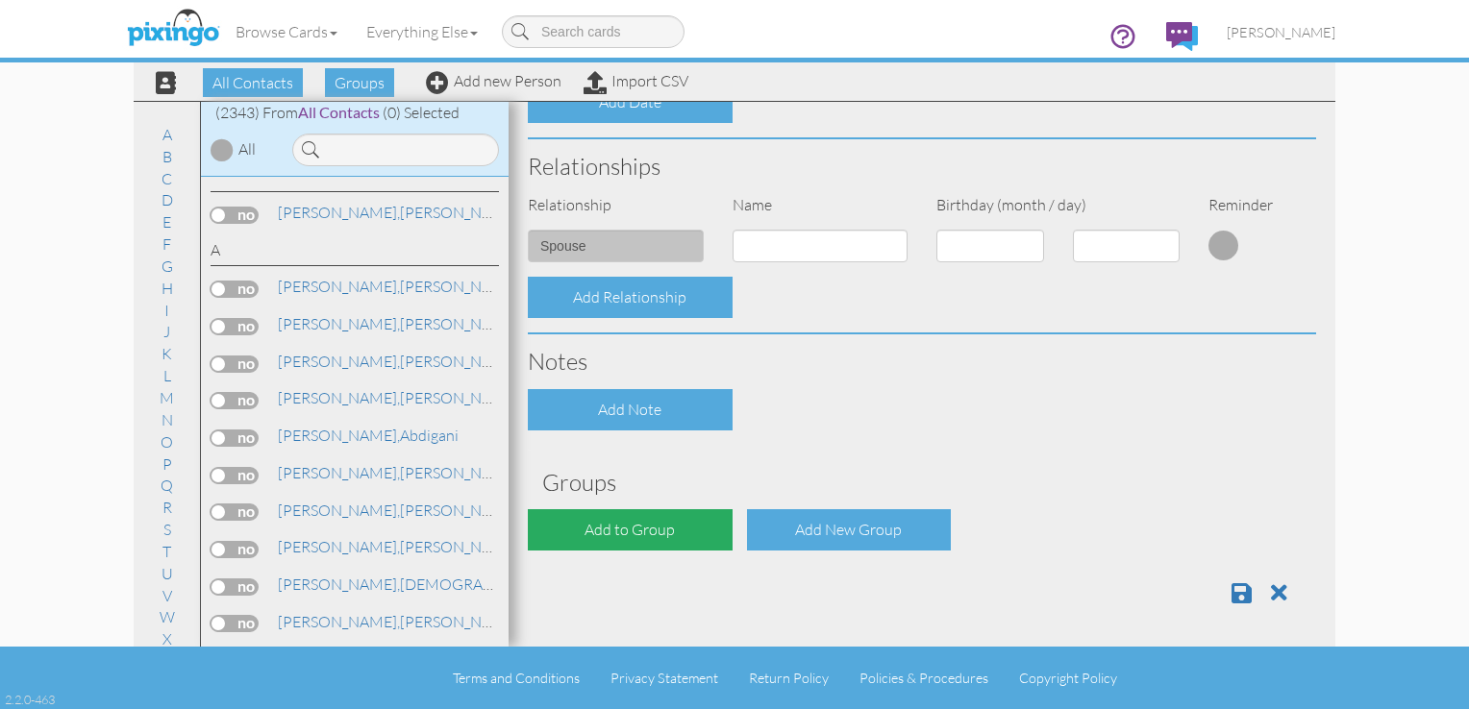
click at [633, 544] on div "Add to Group" at bounding box center [630, 529] width 205 height 41
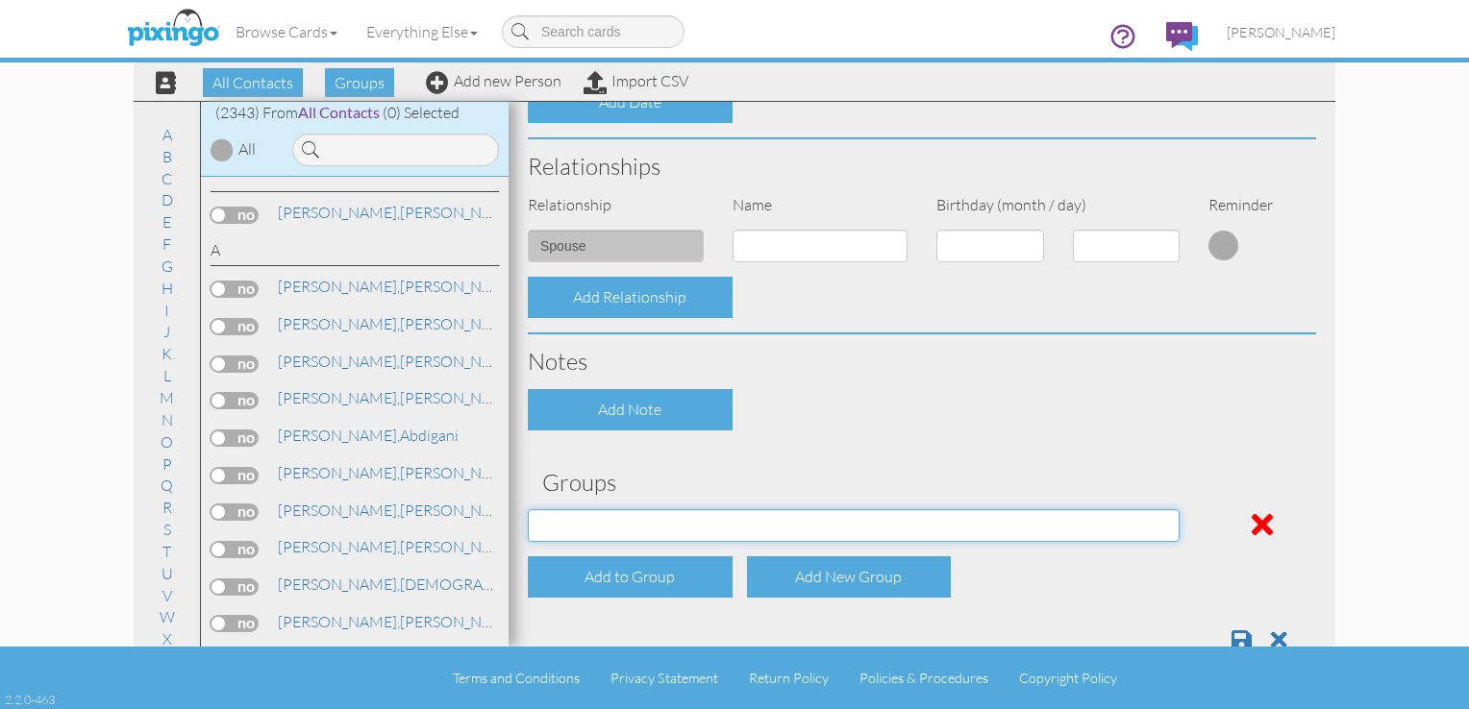
click at [632, 521] on select "All Clients Jan 13, 03:17:00 PM NACFABOY Jan 13, 03:24:53 PM" at bounding box center [854, 525] width 652 height 33
select select "object:7646"
click at [528, 509] on select "All Clients Jan 13, 03:17:00 PM NACFABOY Jan 13, 03:24:53 PM" at bounding box center [854, 525] width 652 height 33
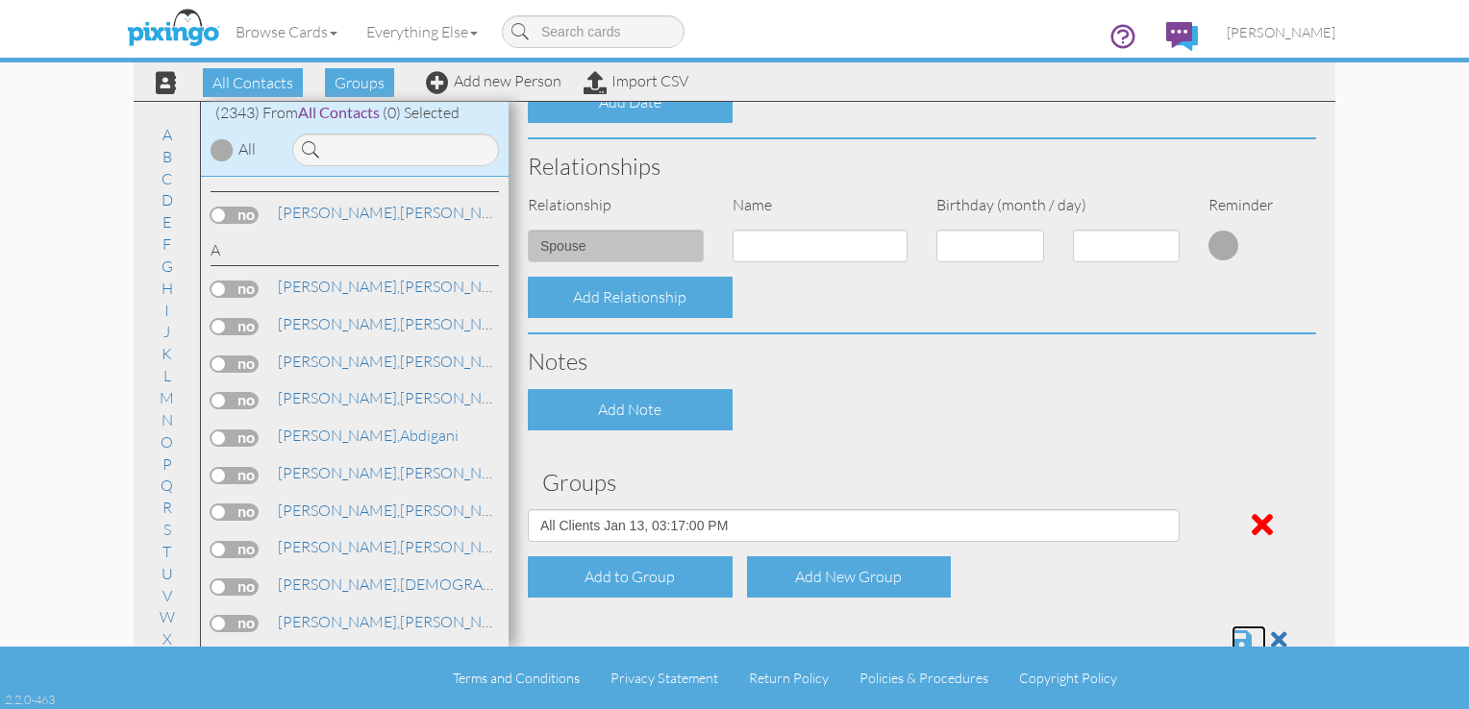
click at [1231, 636] on span at bounding box center [1241, 640] width 20 height 23
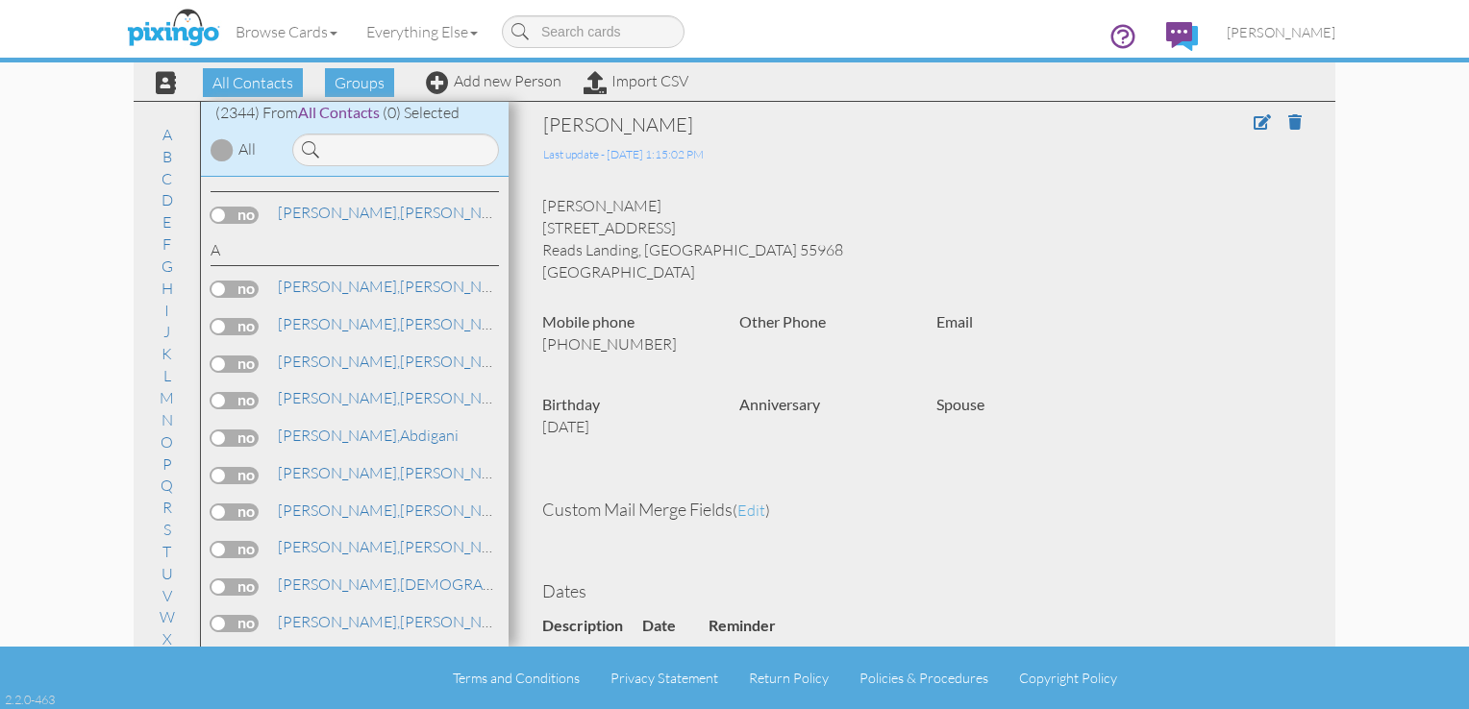
click at [508, 71] on div "Browse Cards Business Accounting Automotive Chiropractor Customer Dental Financ…" at bounding box center [735, 38] width 1202 height 76
click at [523, 79] on link "Add new Person" at bounding box center [494, 80] width 136 height 19
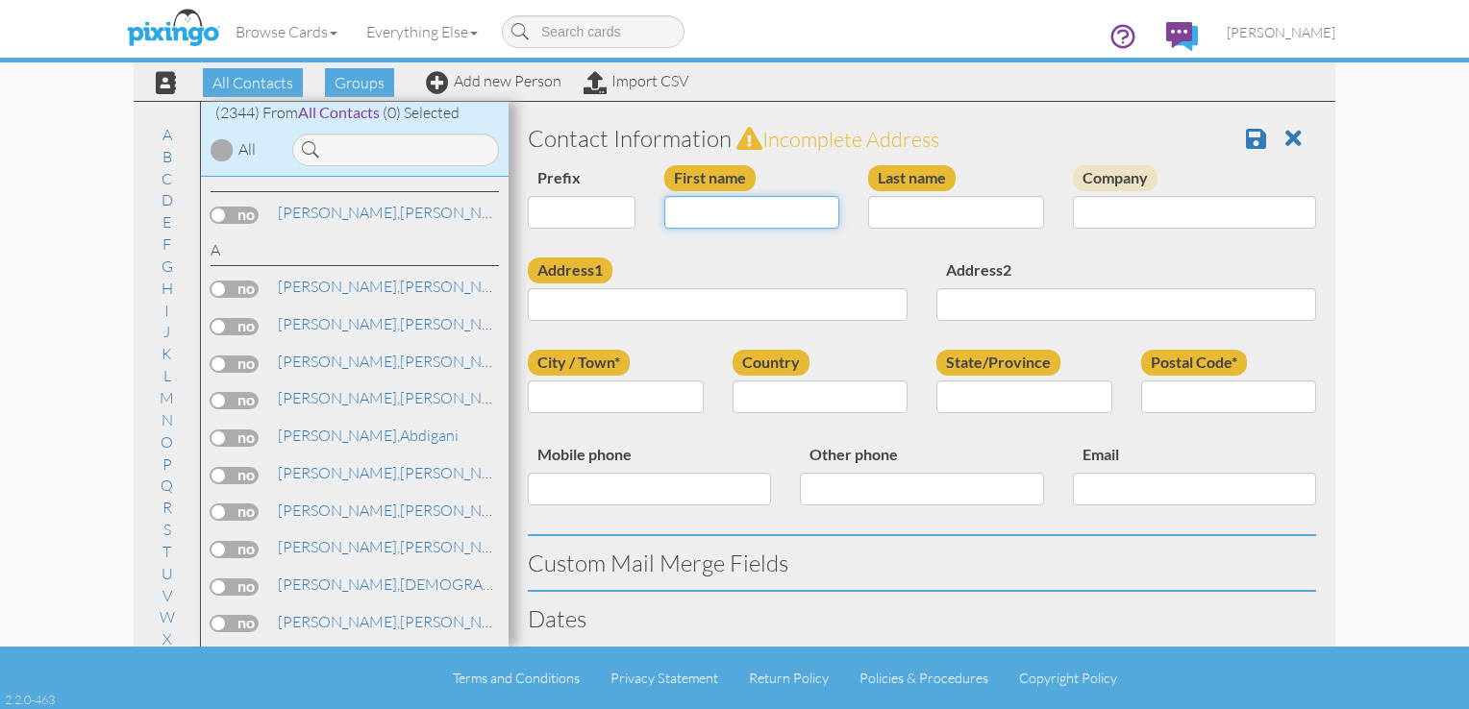
click at [684, 199] on input "First name" at bounding box center [752, 212] width 176 height 33
type input "Eileen"
type input "Bach"
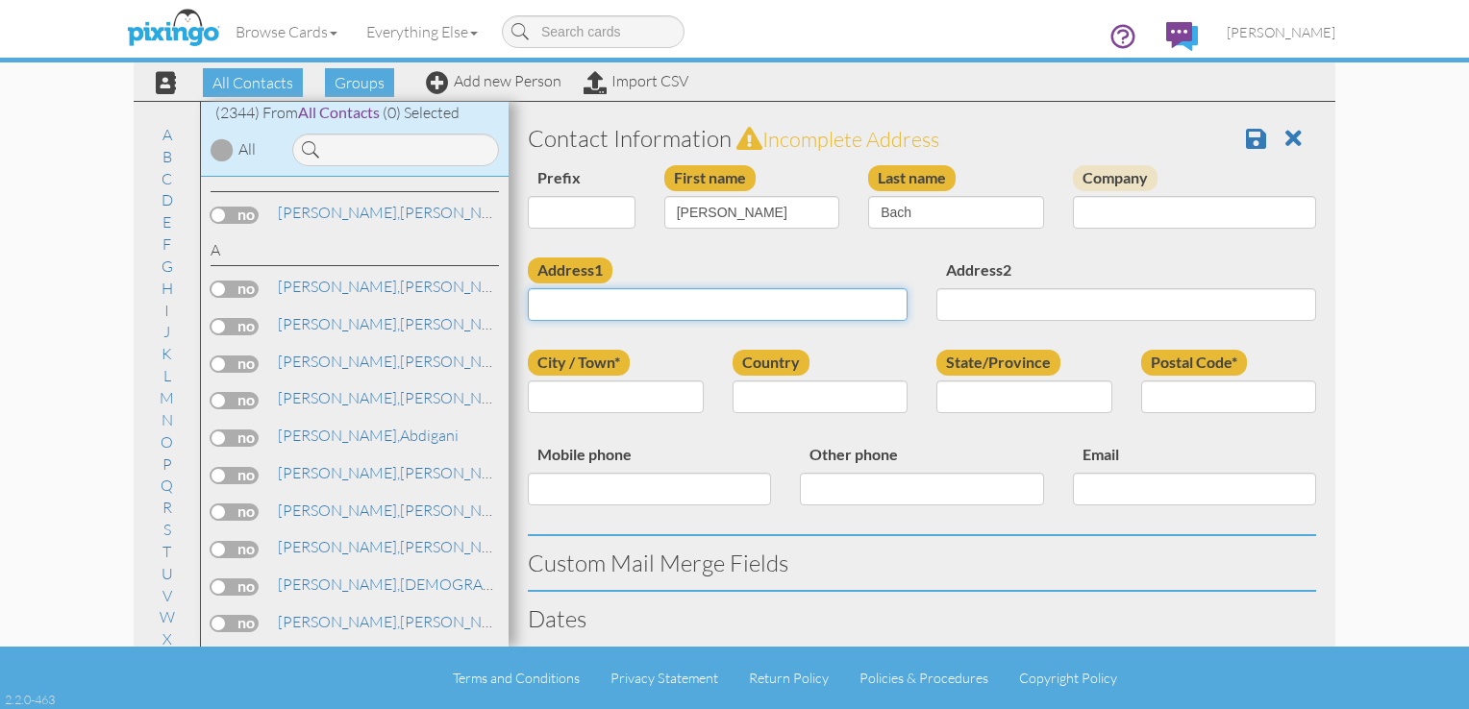
click at [642, 310] on input "Address1" at bounding box center [718, 304] width 380 height 33
type input "1529 S Park St"
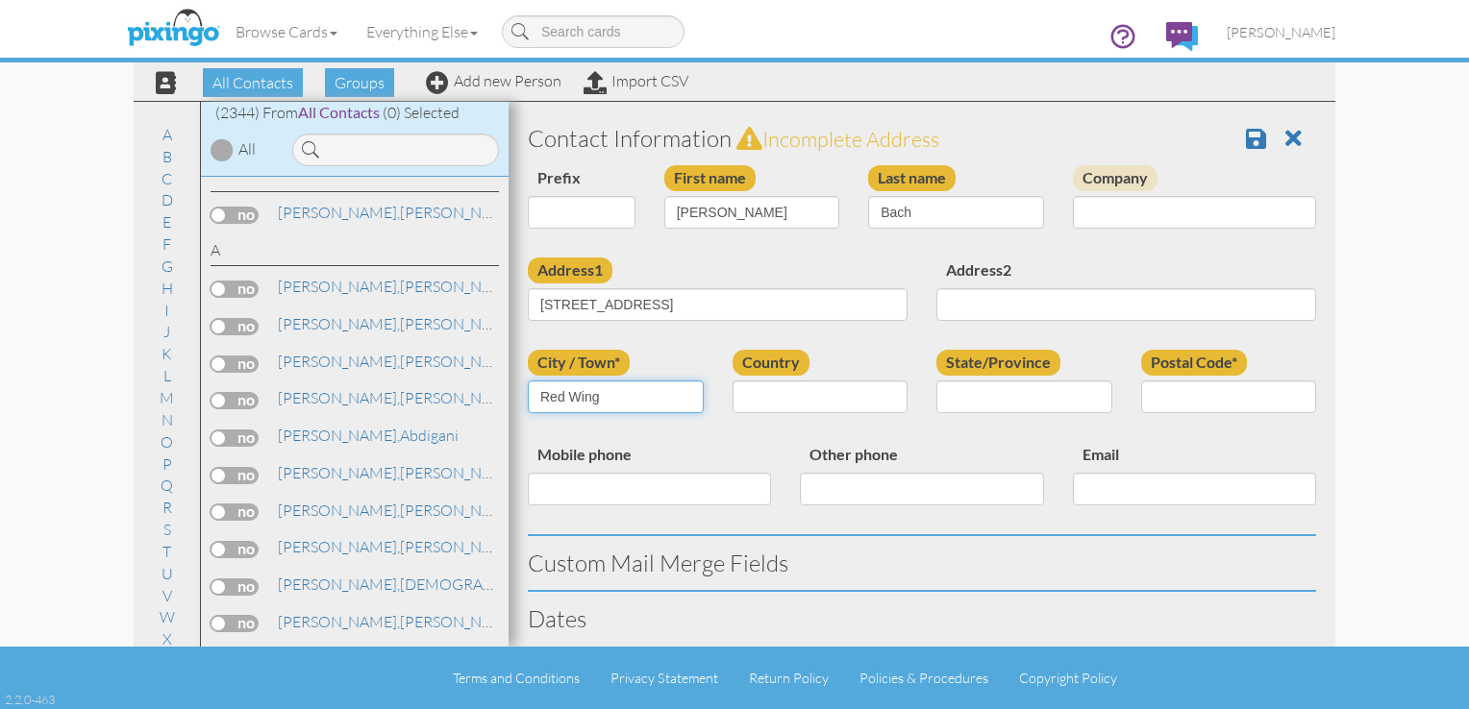
type input "Red Wing"
select select "object:7339"
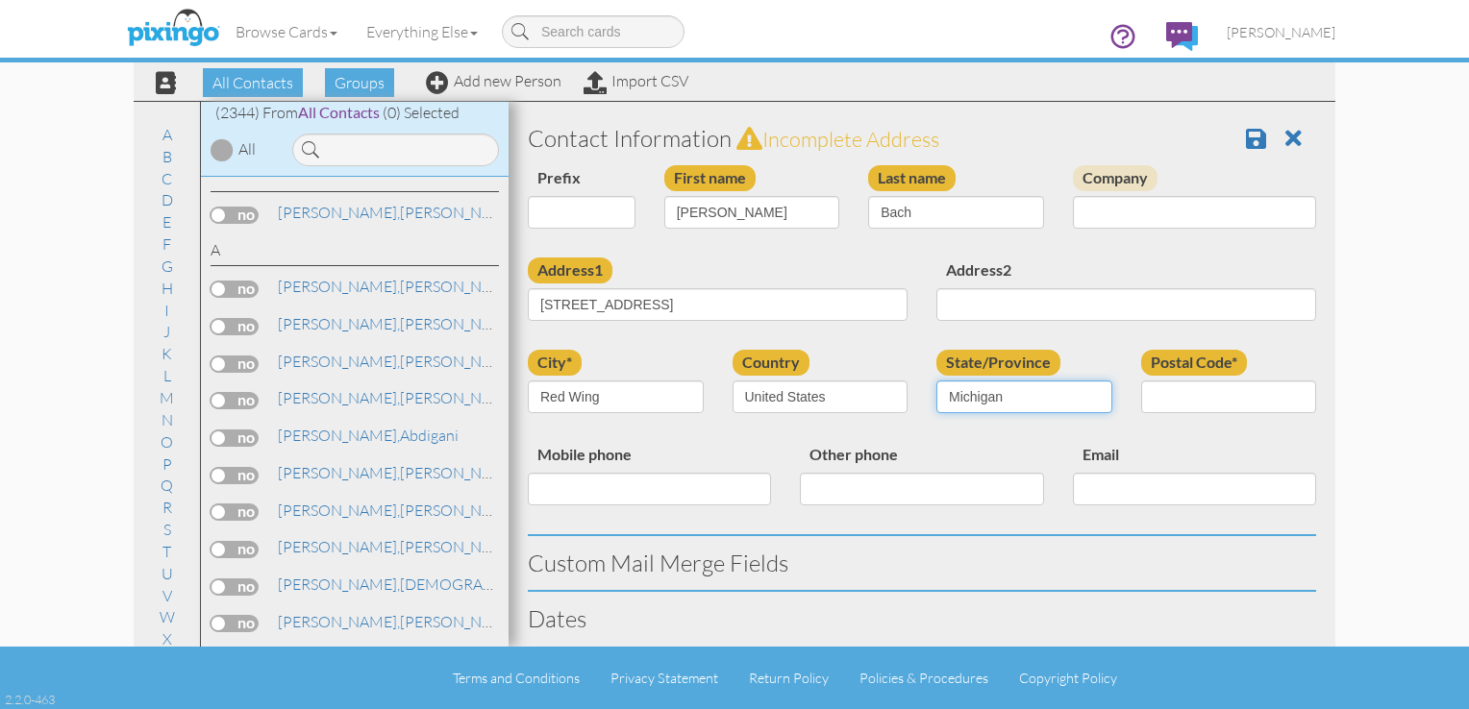
select select "object:7614"
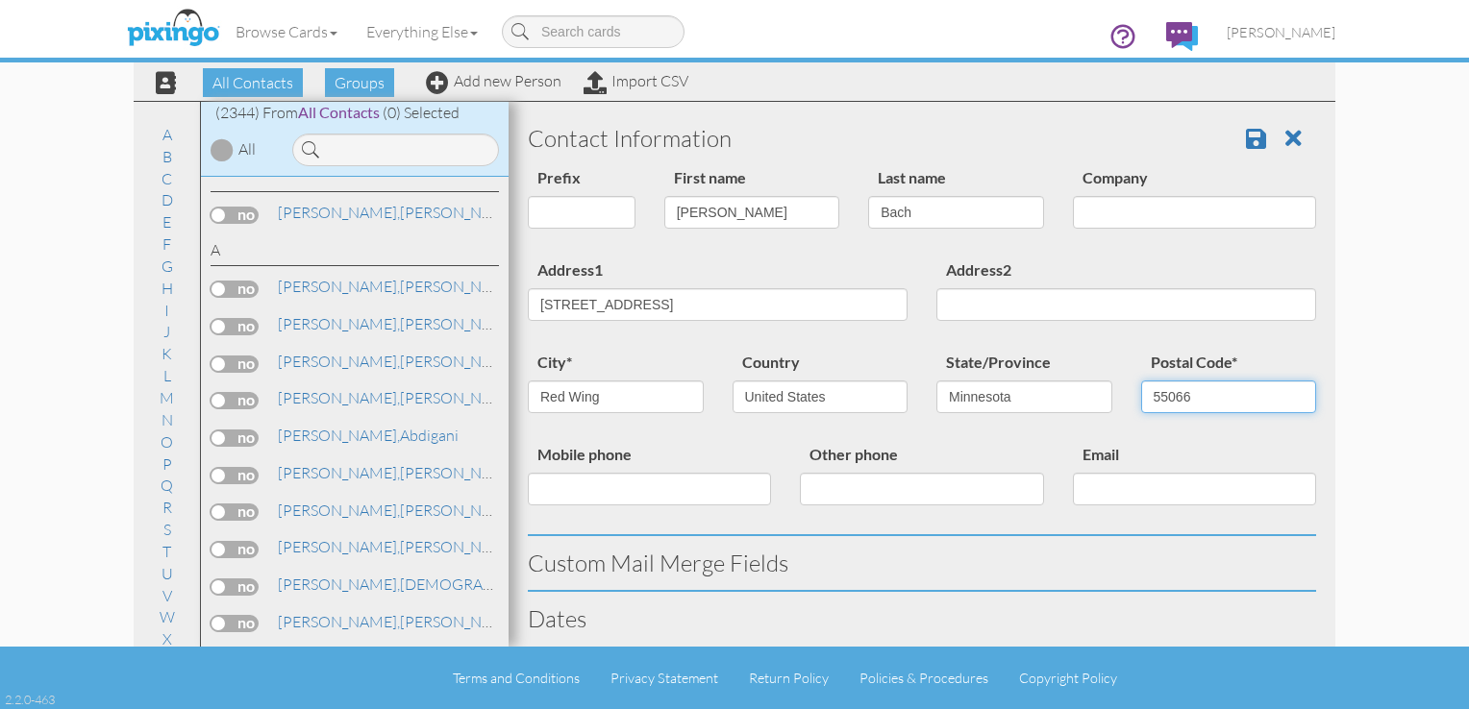
type input "55066"
click at [566, 486] on input "Mobile phone" at bounding box center [649, 489] width 243 height 33
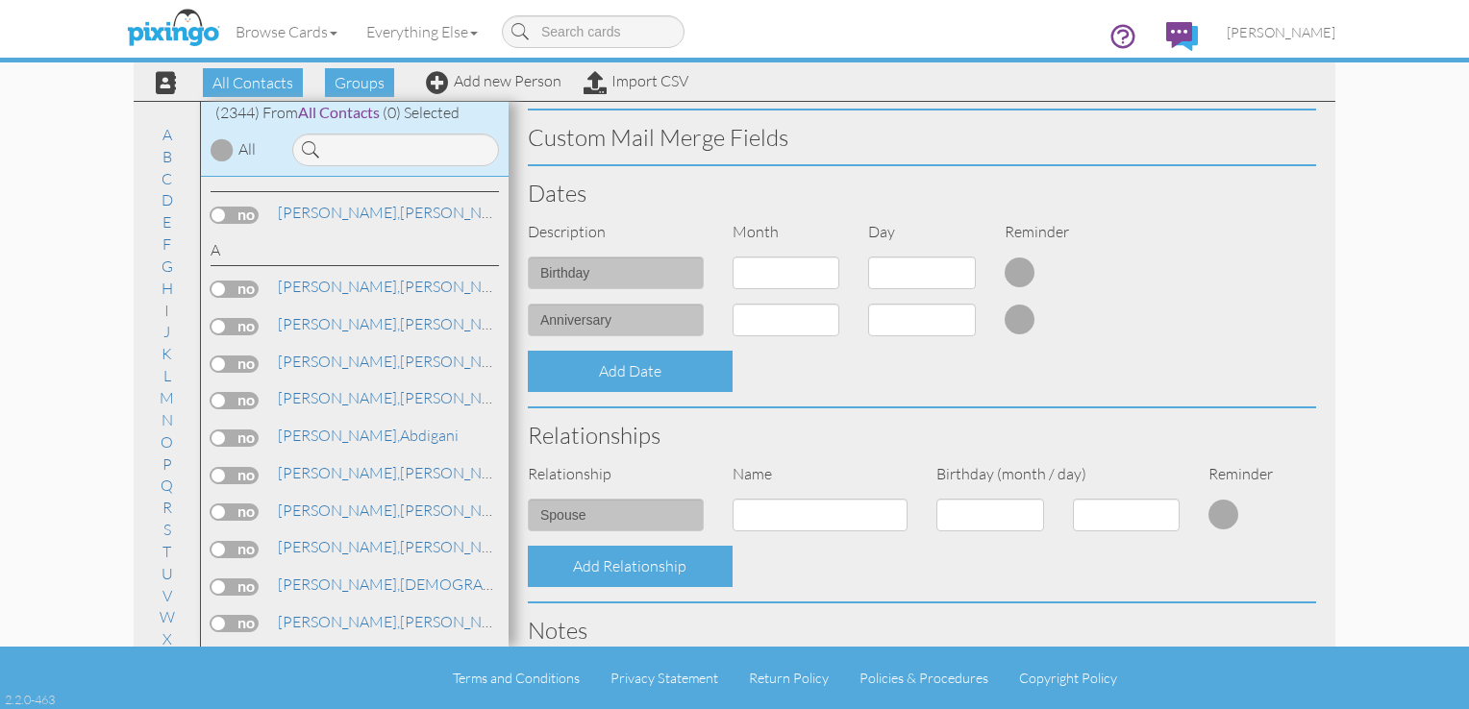
type input "6513850720"
click at [824, 270] on select "1 - Jan 2 - Feb 3 - Mar 4 - Apr 5 - May 6 - Jun 7 - Jul 8 - Aug 9 - Sep 10 - Oc…" at bounding box center [786, 273] width 108 height 33
select select "object:7337"
click at [732, 257] on select "1 - Jan 2 - Feb 3 - Mar 4 - Apr 5 - May 6 - Jun 7 - Jul 8 - Aug 9 - Sep 10 - Oc…" at bounding box center [786, 273] width 108 height 33
click at [942, 279] on select "1 2 3 4 5 6 7 8 9 10 11 12 13 14 15 16 17 18 19 20 21 22 23 24 25 26 27 28 29 30" at bounding box center [922, 273] width 108 height 33
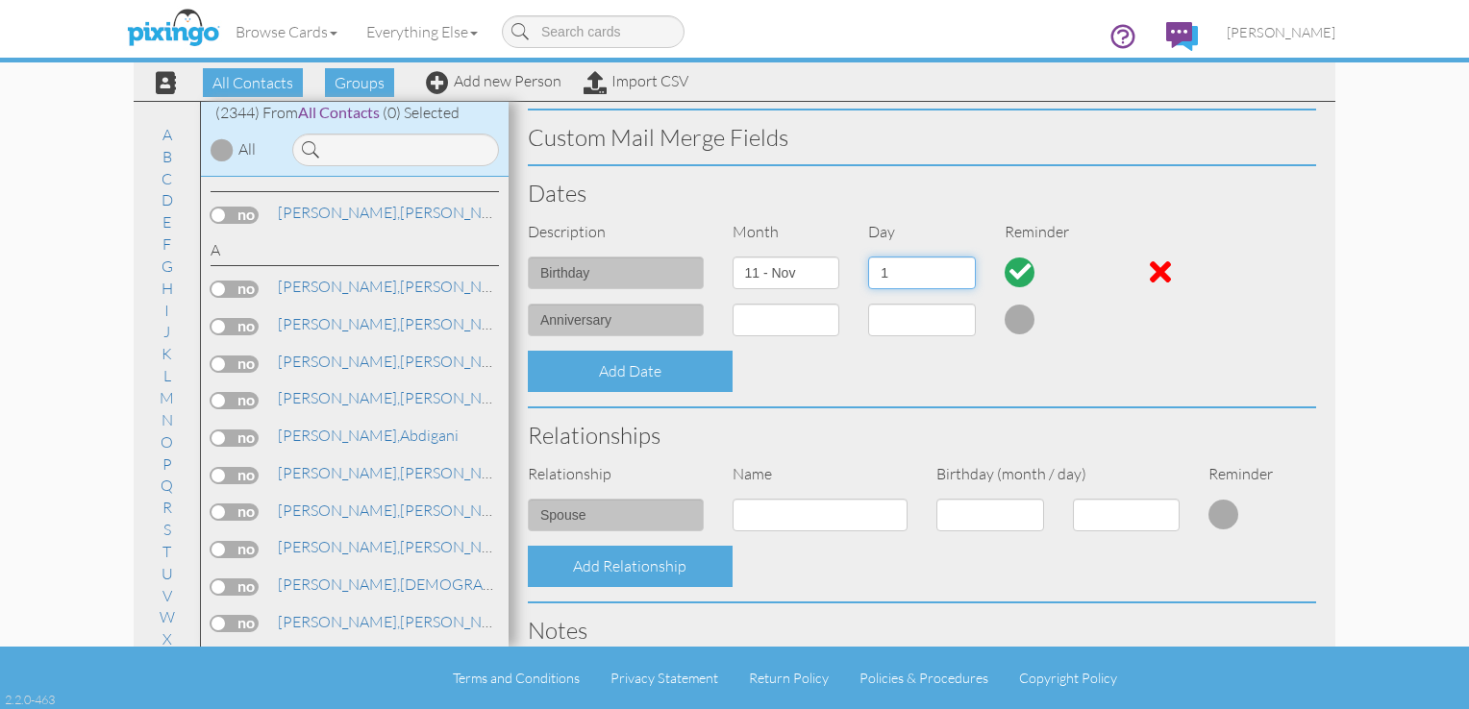
select select "number:16"
click at [868, 257] on select "1 2 3 4 5 6 7 8 9 10 11 12 13 14 15 16 17 18 19 20 21 22 23 24 25 26 27 28 29 30" at bounding box center [922, 273] width 108 height 33
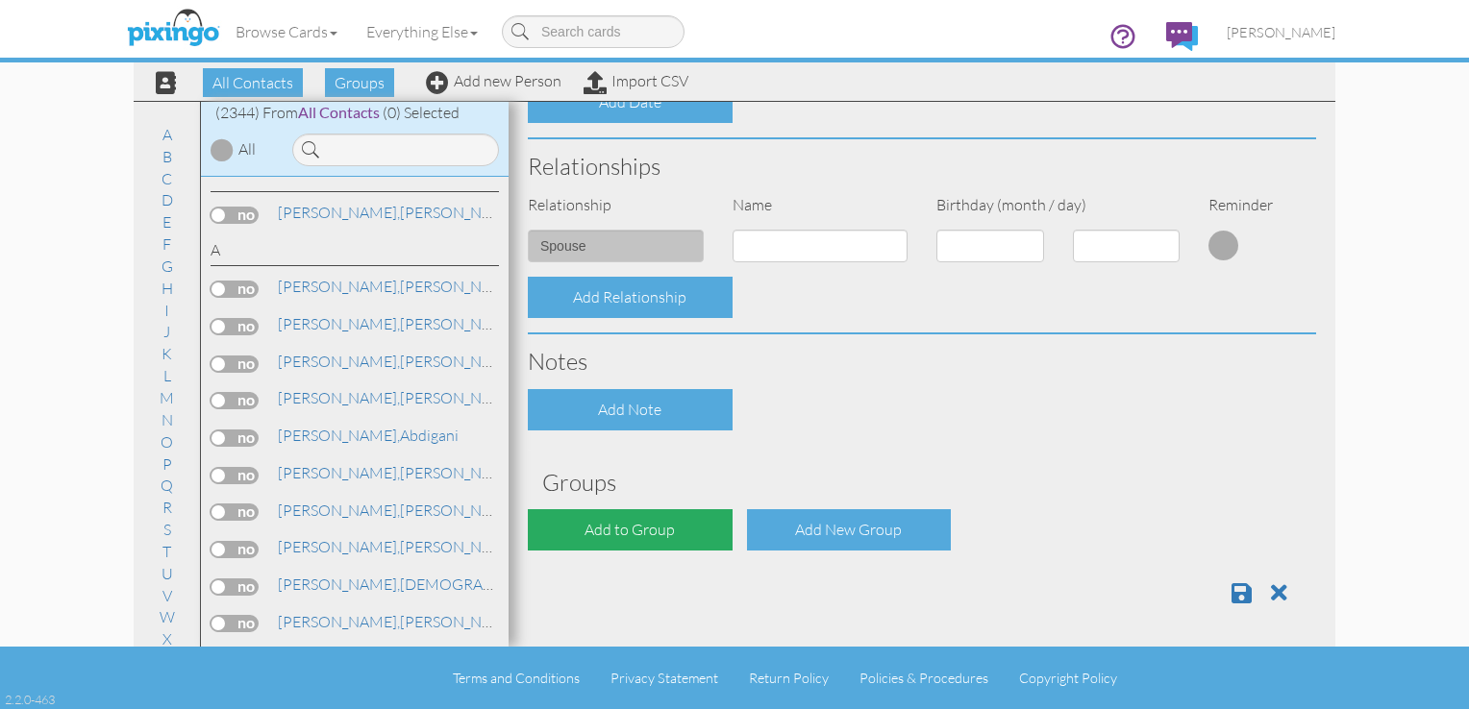
click at [677, 533] on div "Add to Group" at bounding box center [630, 529] width 205 height 41
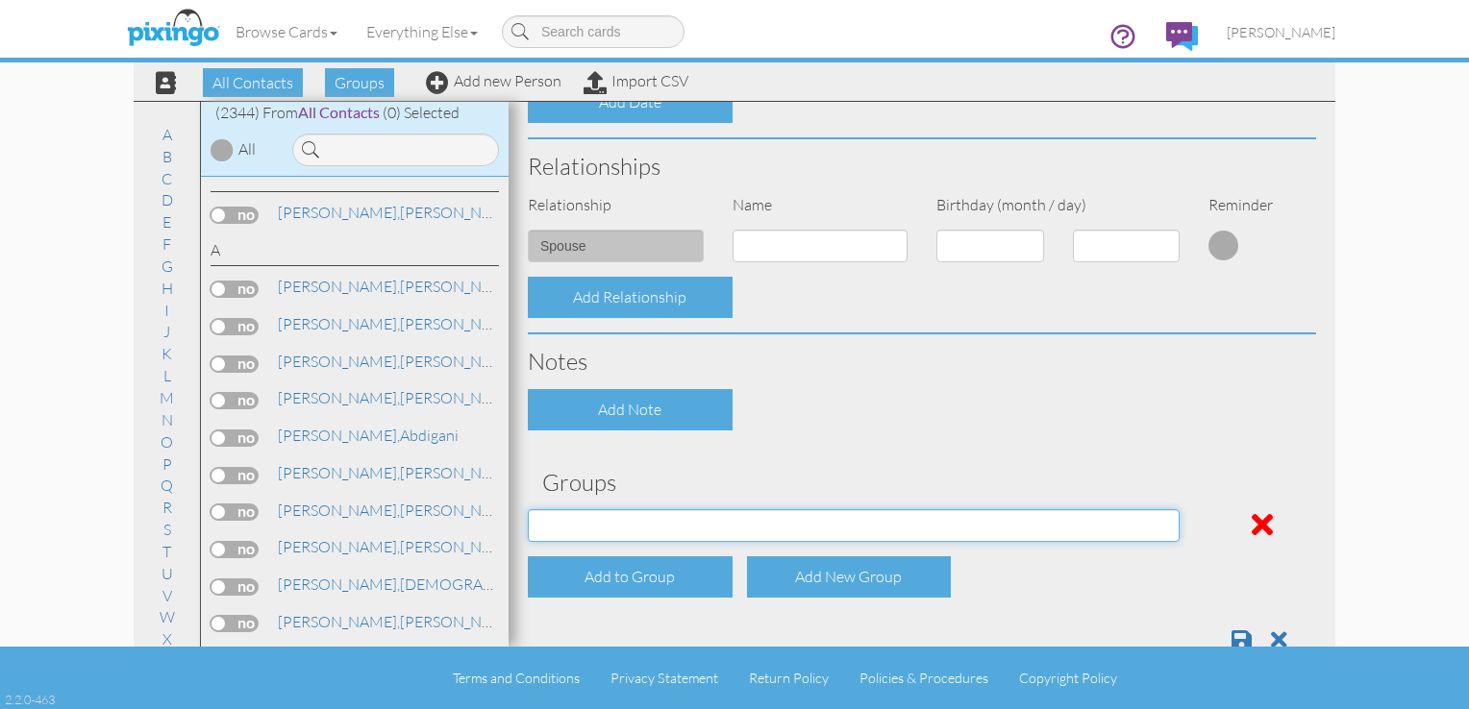
click at [677, 533] on select "All Clients Jan 13, 03:17:00 PM NACFABOY Jan 13, 03:24:53 PM" at bounding box center [854, 525] width 652 height 33
select select "object:7649"
click at [528, 509] on select "All Clients Jan 13, 03:17:00 PM NACFABOY Jan 13, 03:24:53 PM" at bounding box center [854, 525] width 652 height 33
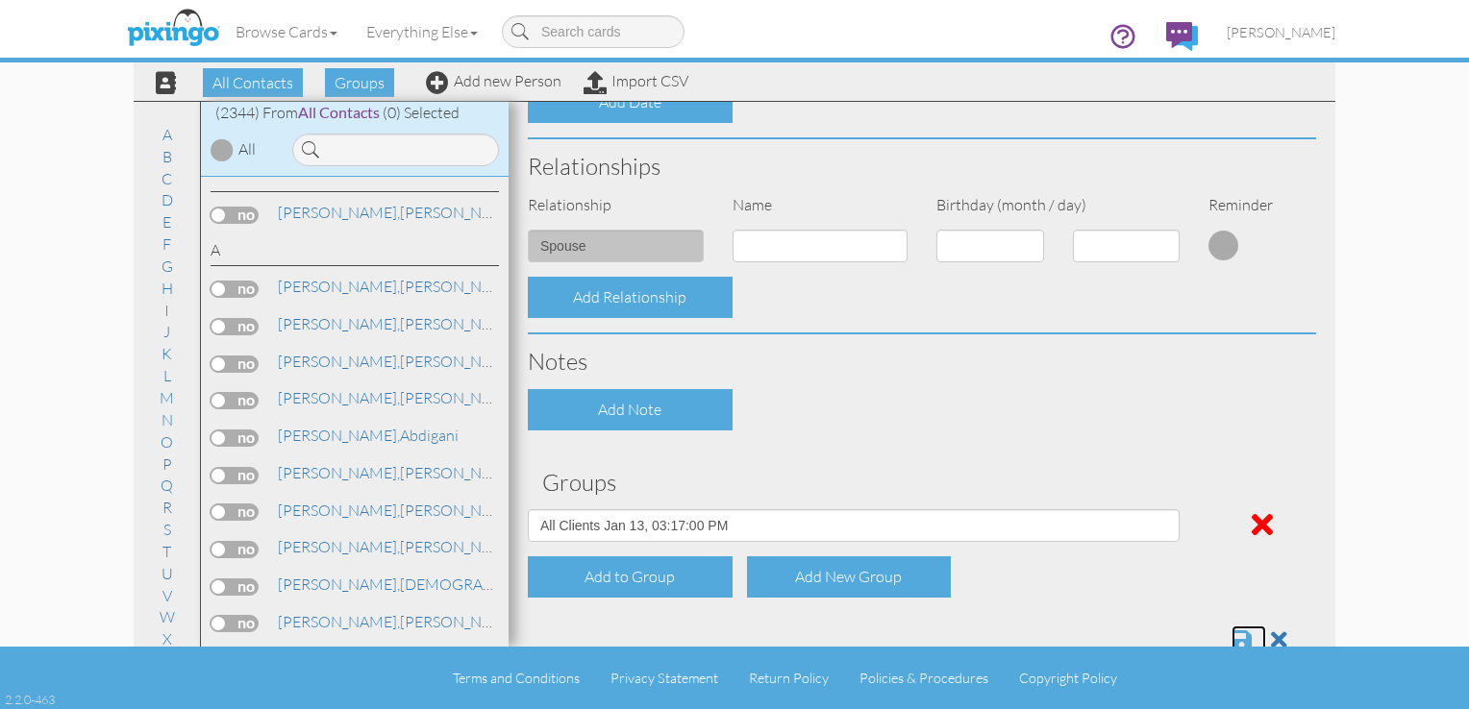
click at [1231, 636] on span at bounding box center [1241, 640] width 20 height 23
